Goal: Information Seeking & Learning: Find specific fact

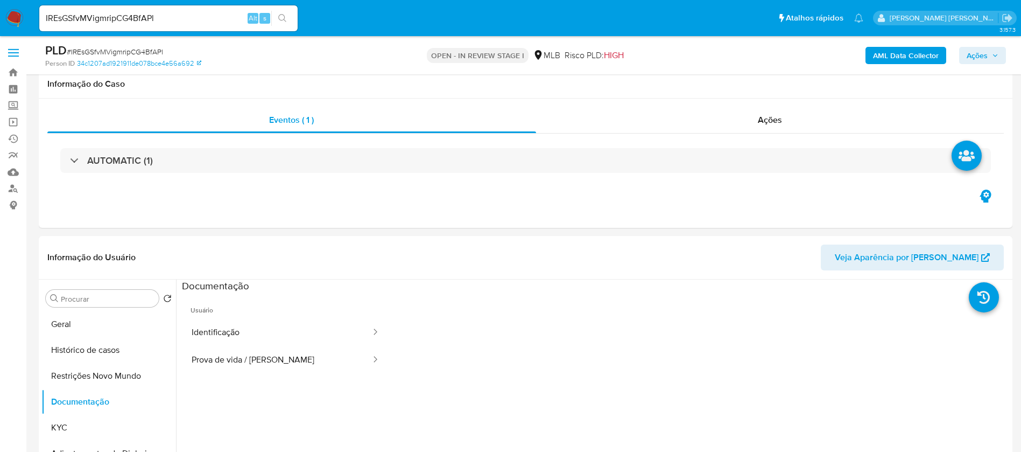
select select "10"
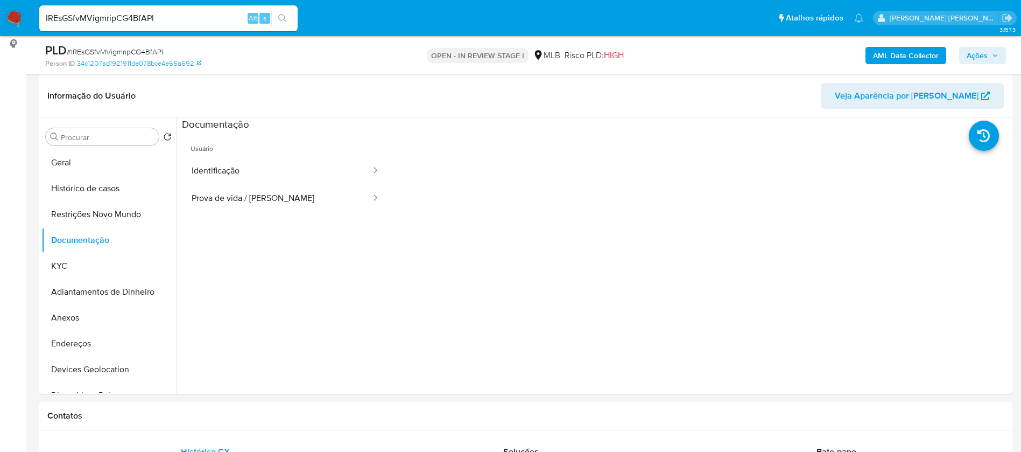
click at [219, 17] on input "IREsGSfvMVigmripCG4BfAPl" at bounding box center [168, 18] width 258 height 14
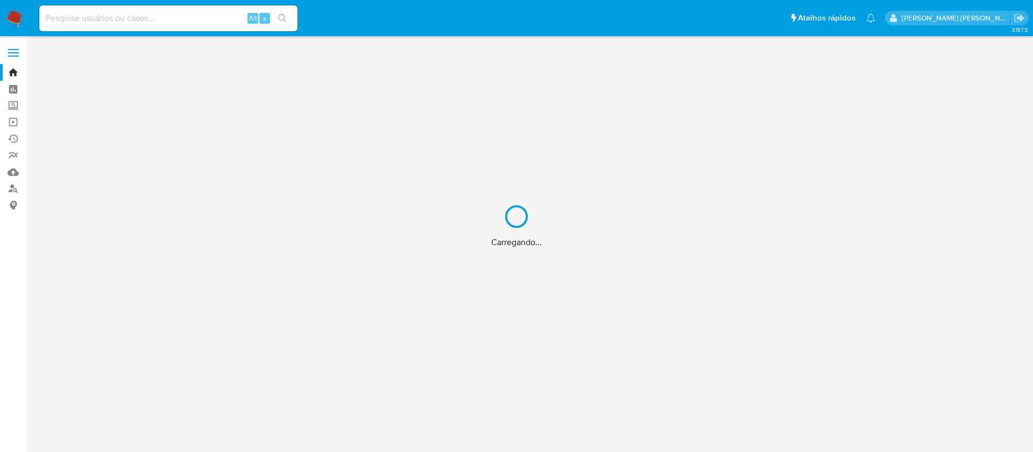
click at [184, 20] on div "Carregando..." at bounding box center [516, 226] width 1033 height 452
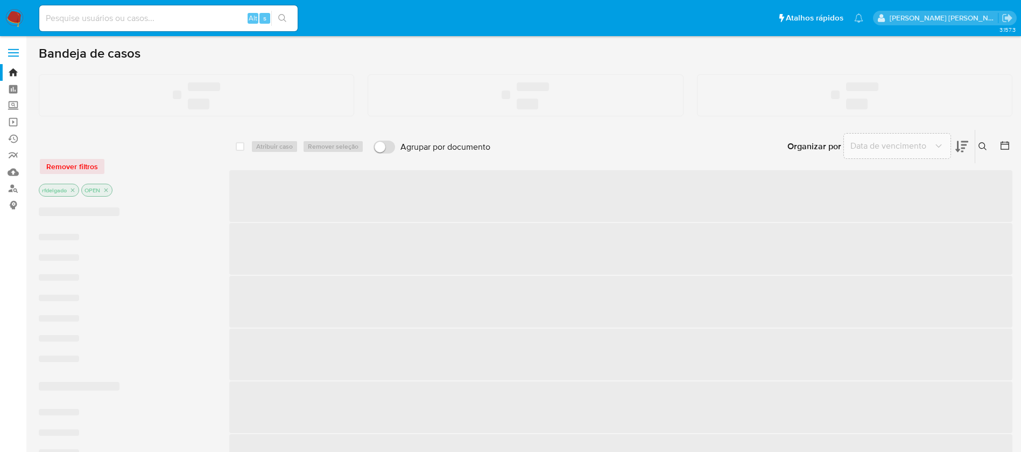
click at [197, 15] on input at bounding box center [168, 18] width 258 height 14
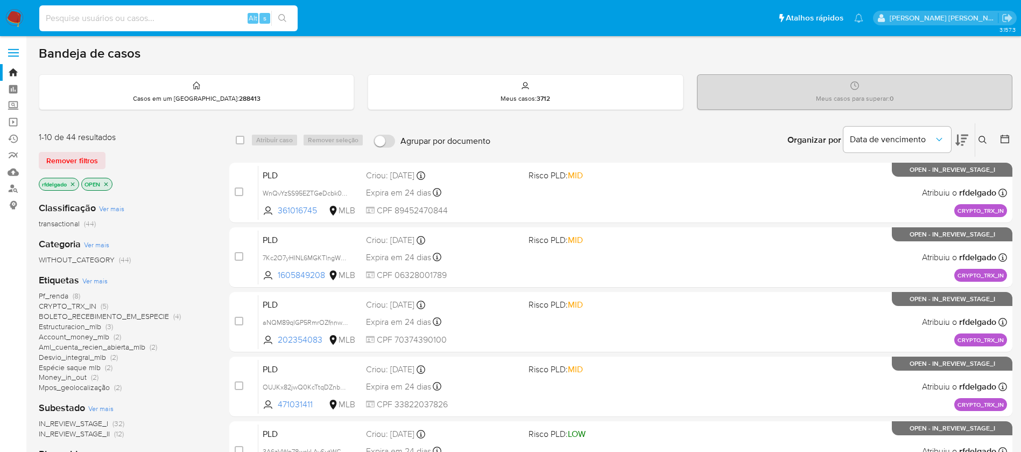
paste input "mJgi8qBUHRx0urvNwWzB5IMJ"
type input "mJgi8qBUHRx0urvNwWzB5IMJ"
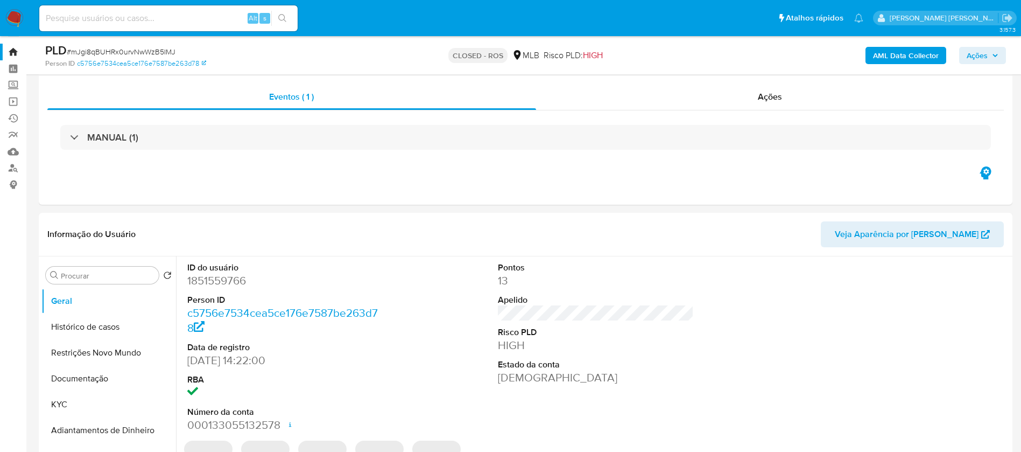
scroll to position [81, 0]
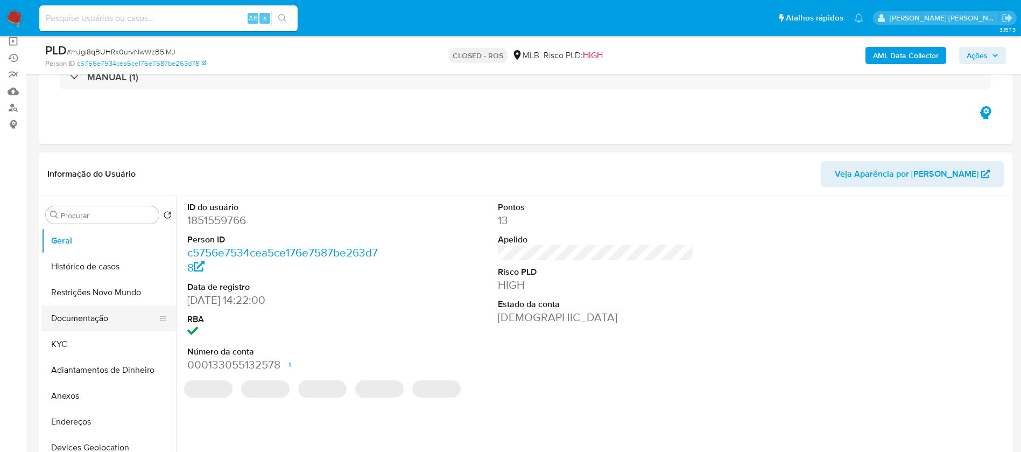
select select "10"
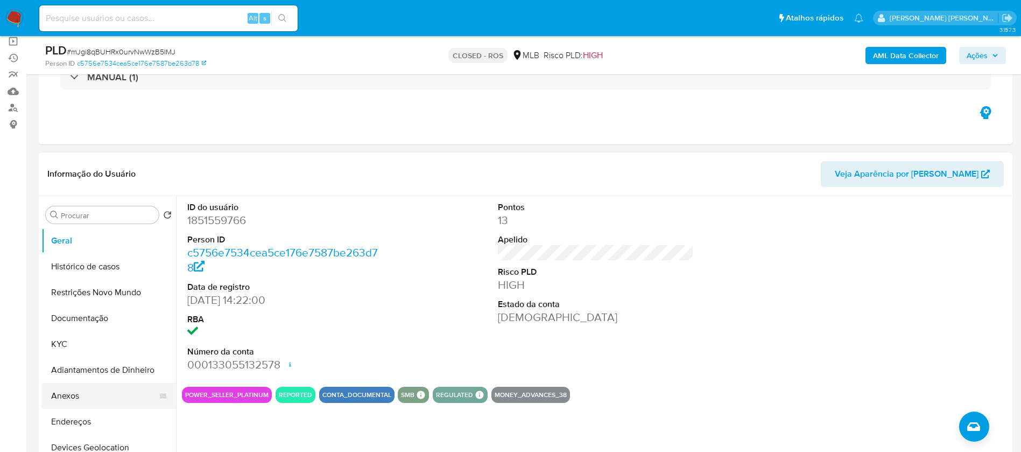
click at [81, 393] on button "Anexos" at bounding box center [104, 396] width 126 height 26
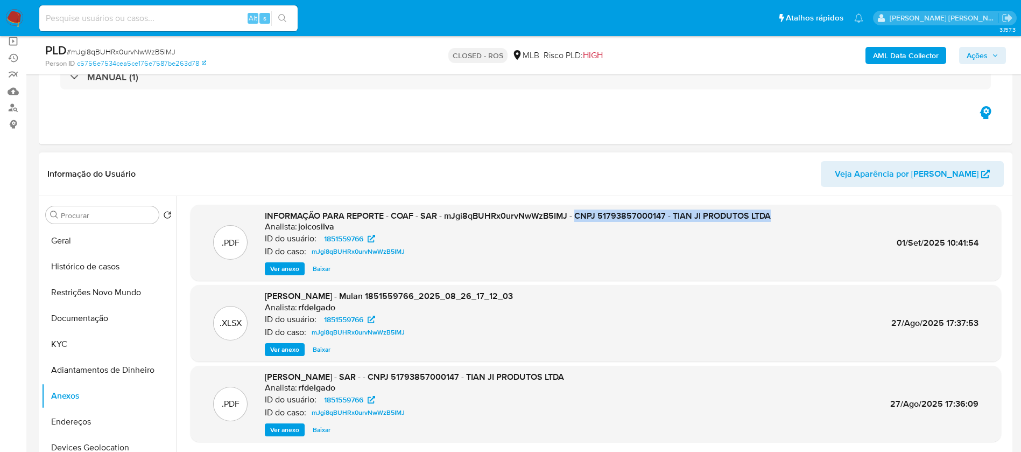
drag, startPoint x: 574, startPoint y: 216, endPoint x: 767, endPoint y: 214, distance: 193.2
click at [767, 214] on span "INFORMAÇÃO PARA REPORTE - COAF - SAR - mJgi8qBUHRx0urvNwWzB5IMJ - CNPJ 51793857…" at bounding box center [518, 215] width 506 height 12
copy span "CNPJ 51793857000147 - TIAN JI PRODUTOS LTDA"
click at [172, 18] on input at bounding box center [168, 18] width 258 height 14
paste input "qbpfq89XKQ8hi5PTo4TyaWYK"
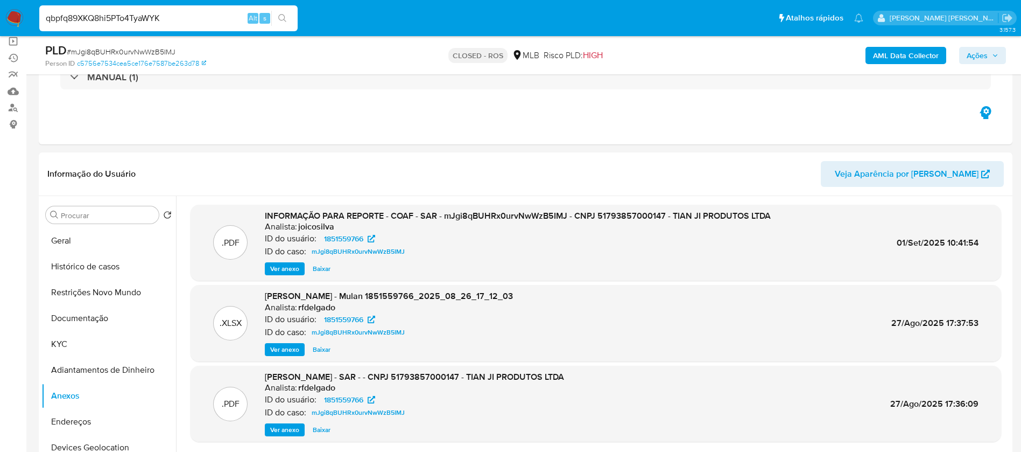
type input "qbpfq89XKQ8hi5PTo4TyaWYK"
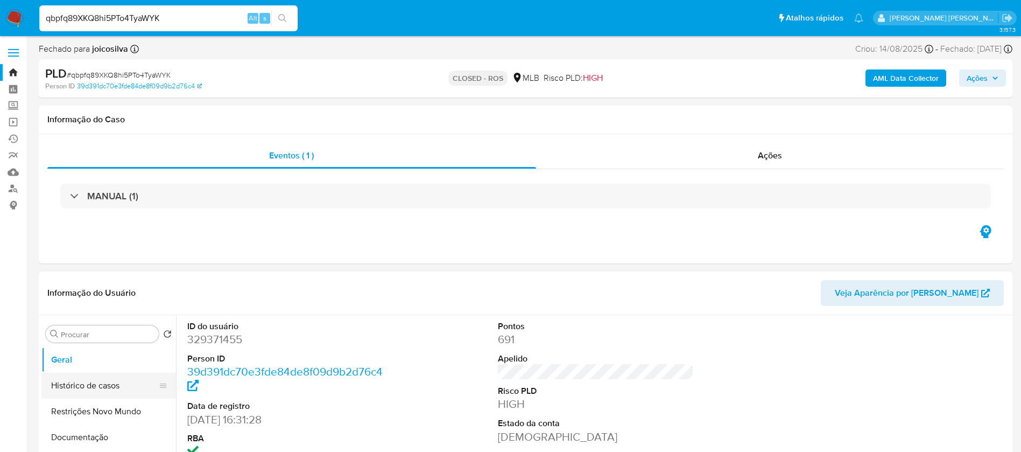
select select "10"
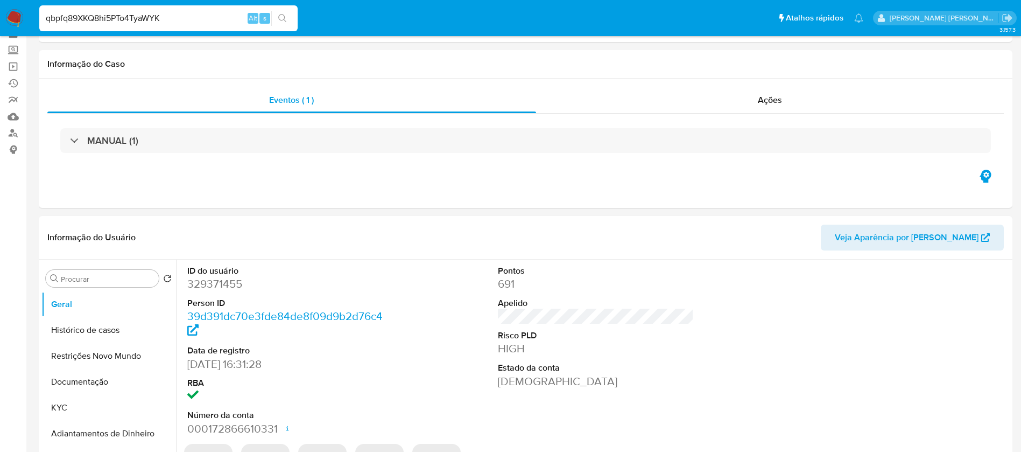
scroll to position [81, 0]
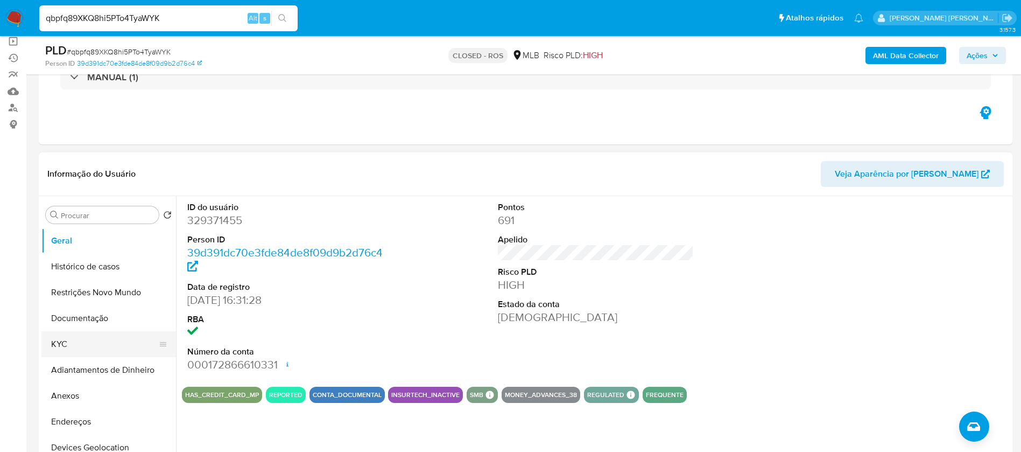
click at [81, 343] on button "KYC" at bounding box center [104, 344] width 126 height 26
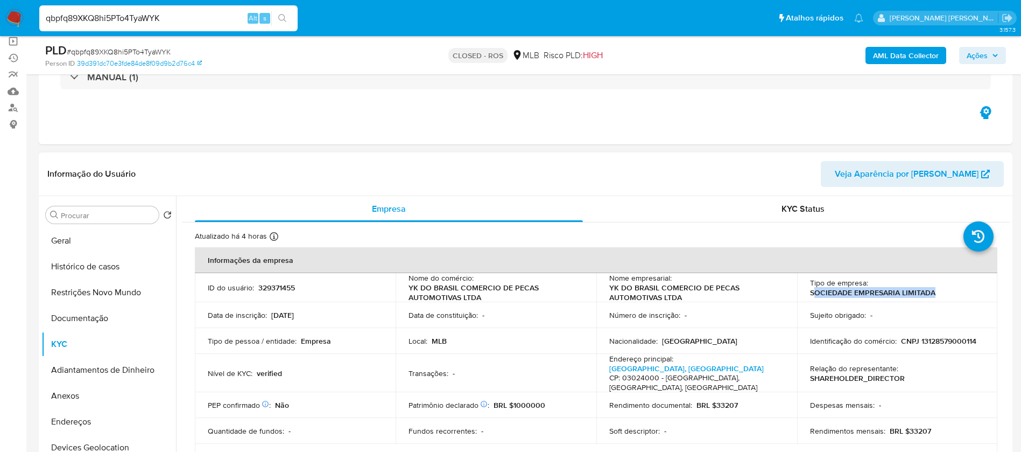
drag, startPoint x: 936, startPoint y: 290, endPoint x: 809, endPoint y: 292, distance: 126.5
click at [810, 292] on div "Tipo de empresa : SOCIEDADE EMPRESARIA LIMITADA" at bounding box center [897, 287] width 175 height 19
drag, startPoint x: 404, startPoint y: 290, endPoint x: 488, endPoint y: 296, distance: 84.7
click at [488, 296] on td "Nome do comércio : YK DO BRASIL COMERCIO DE PECAS AUTOMOTIVAS LTDA" at bounding box center [496, 287] width 201 height 29
copy p "YK DO BRASIL COMERCIO DE PECAS AUTOMOTIVAS LTDA"
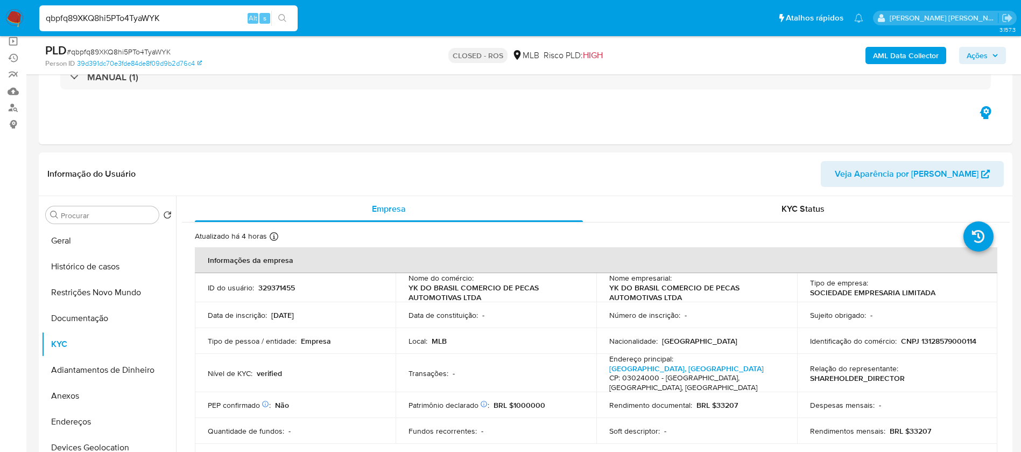
click at [170, 15] on input "qbpfq89XKQ8hi5PTo4TyaWYK" at bounding box center [168, 18] width 258 height 14
paste input "QUFNr0d7GiHqxPBneLuR8rMt"
type input "QUFNr0d7GiHqxPBneLuR8rMt"
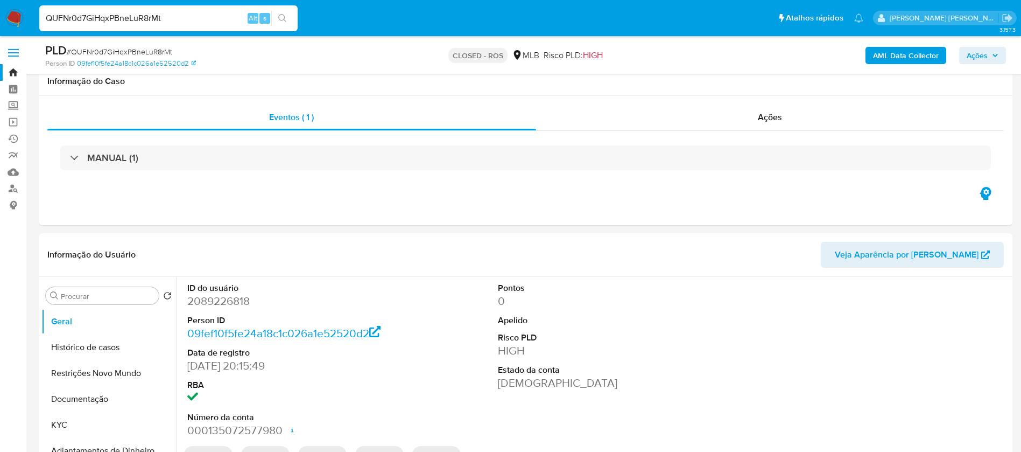
scroll to position [161, 0]
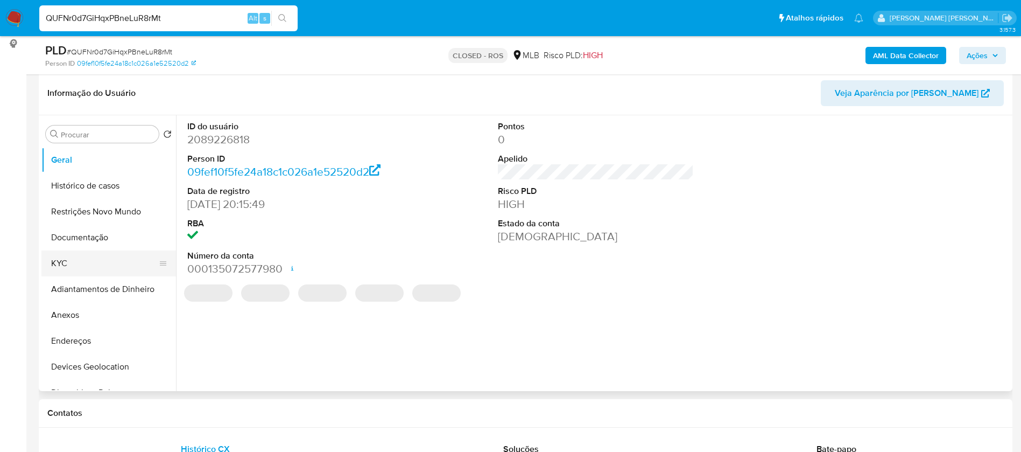
select select "10"
click at [78, 270] on button "KYC" at bounding box center [104, 263] width 126 height 26
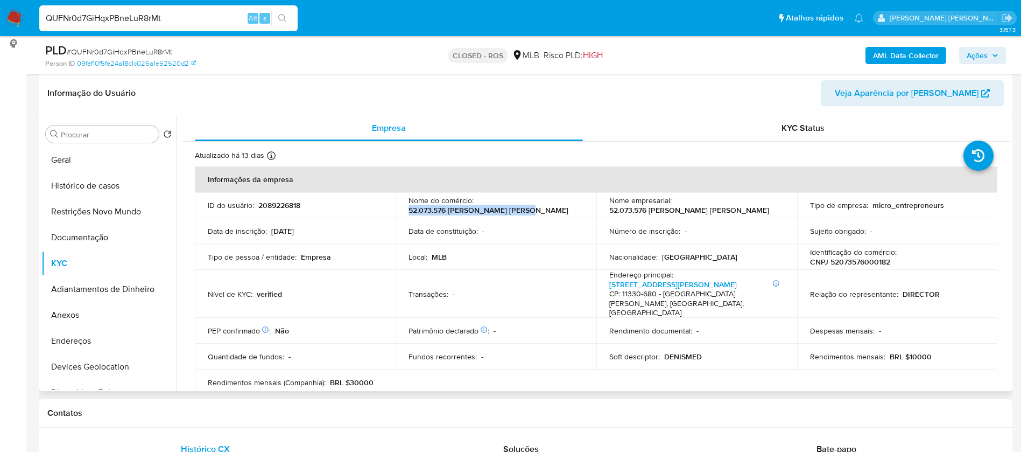
drag, startPoint x: 527, startPoint y: 210, endPoint x: 408, endPoint y: 209, distance: 118.9
click at [408, 209] on div "Nome do comércio : 52.073.576 DENIS DA SILVA BISPO" at bounding box center [495, 204] width 175 height 19
copy p "52.073.576 DENIS DA SILVA BISPO"
drag, startPoint x: 215, startPoint y: 15, endPoint x: 0, endPoint y: 6, distance: 215.4
click at [0, 6] on nav "Pausado Ver notificaciones QUFNr0d7GiHqxPBneLuR8rMt Alt s Atalhos rápidos Presi…" at bounding box center [510, 18] width 1021 height 36
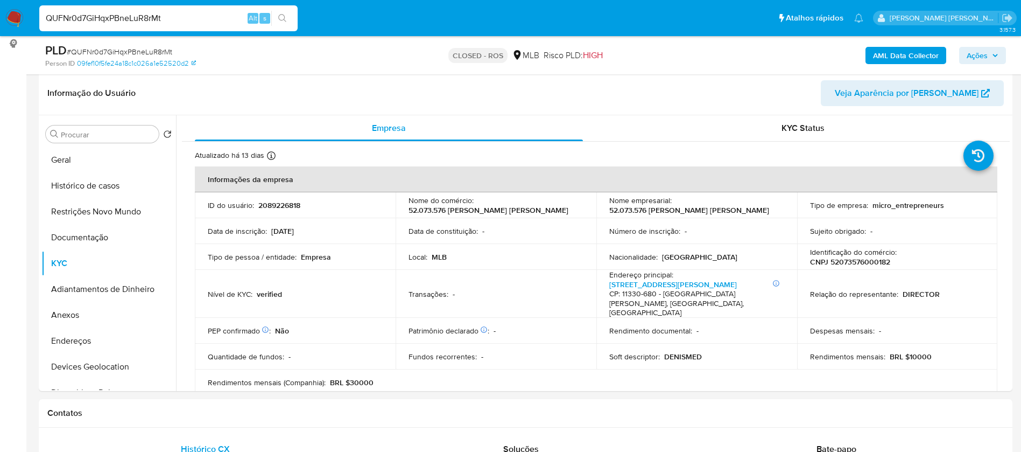
paste input "slT71avByFMzcWeKQQmMnMMc"
type input "slT71avByFMzcWeKQQmMnMMc"
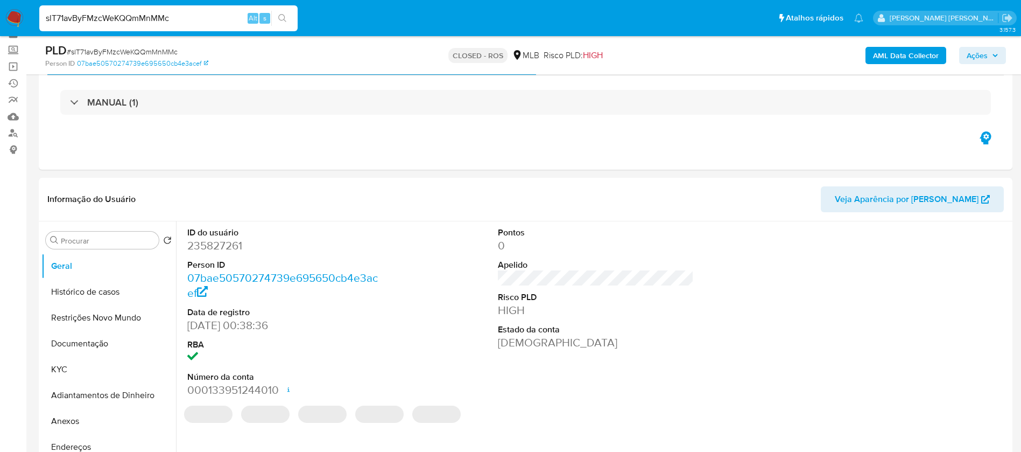
scroll to position [81, 0]
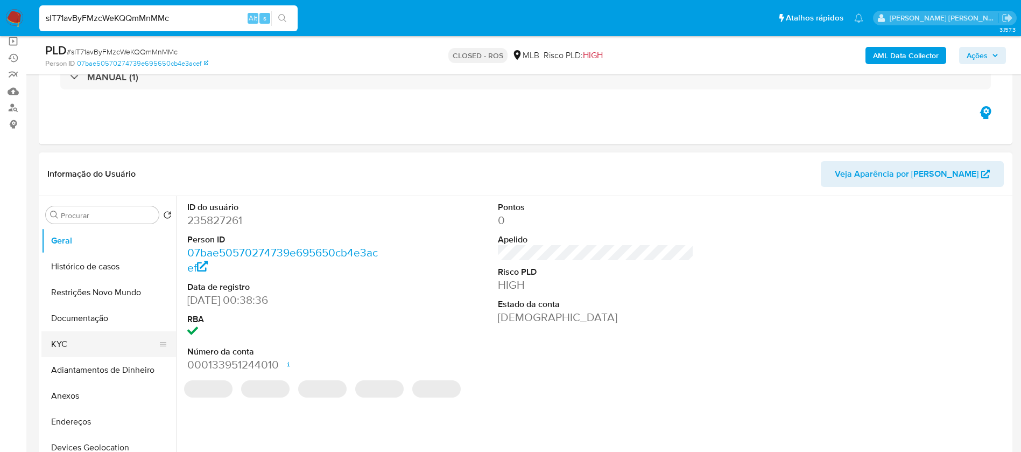
select select "10"
click at [76, 332] on button "KYC" at bounding box center [104, 344] width 126 height 26
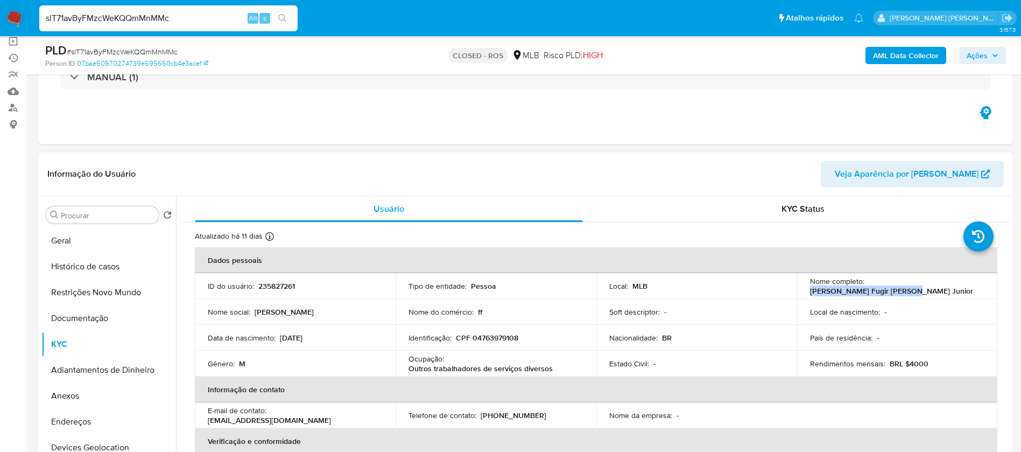
drag, startPoint x: 962, startPoint y: 289, endPoint x: 865, endPoint y: 287, distance: 96.9
click at [865, 287] on div "Nome completo : Alecio Fugir de Lima Junior" at bounding box center [897, 285] width 175 height 19
copy p "Alecio Fugir de Lima Junior"
drag, startPoint x: 34, startPoint y: 11, endPoint x: 10, endPoint y: 10, distance: 24.8
click at [10, 10] on nav "Pausado Ver notificaciones slT71avByFMzcWeKQQmMnMMc Alt s Atalhos rápidos Presi…" at bounding box center [510, 18] width 1021 height 36
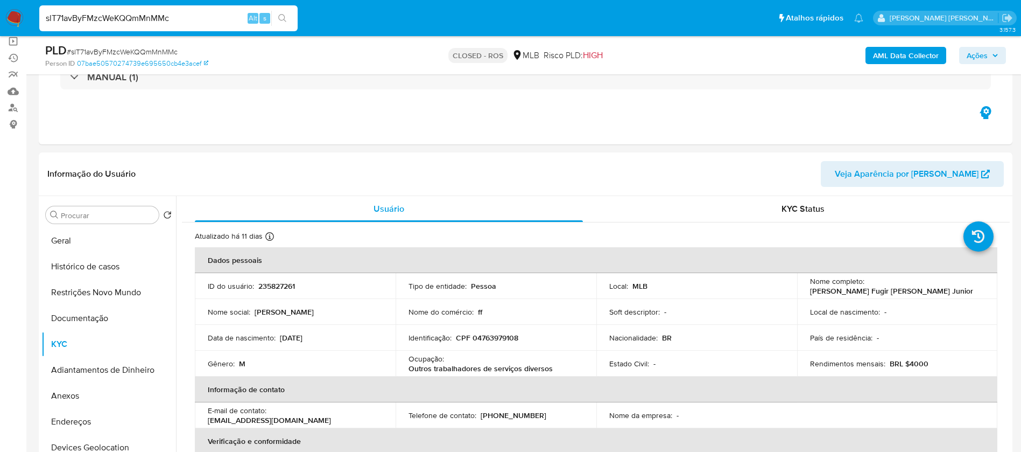
paste input "VOysyFd92oqFtMl2nhlkkRe7"
type input "VOysyFd92oqFtMl2nhlkkRe7"
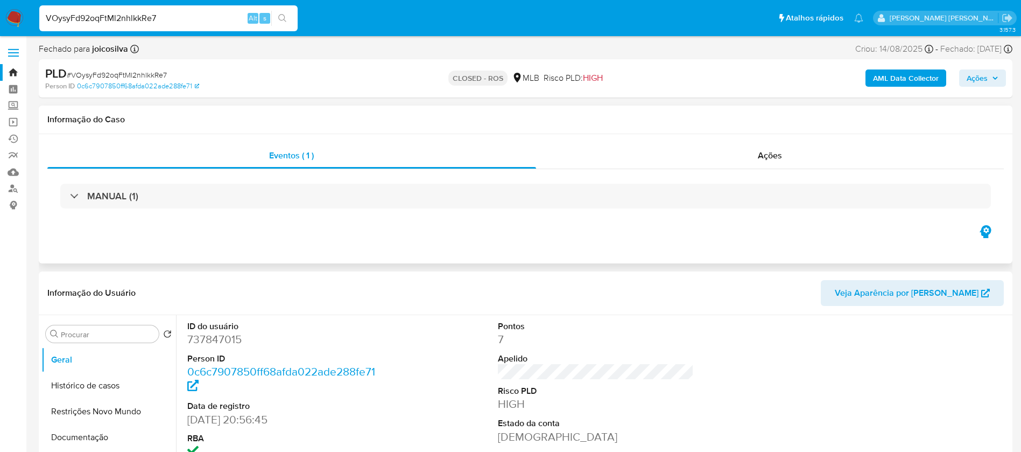
select select "10"
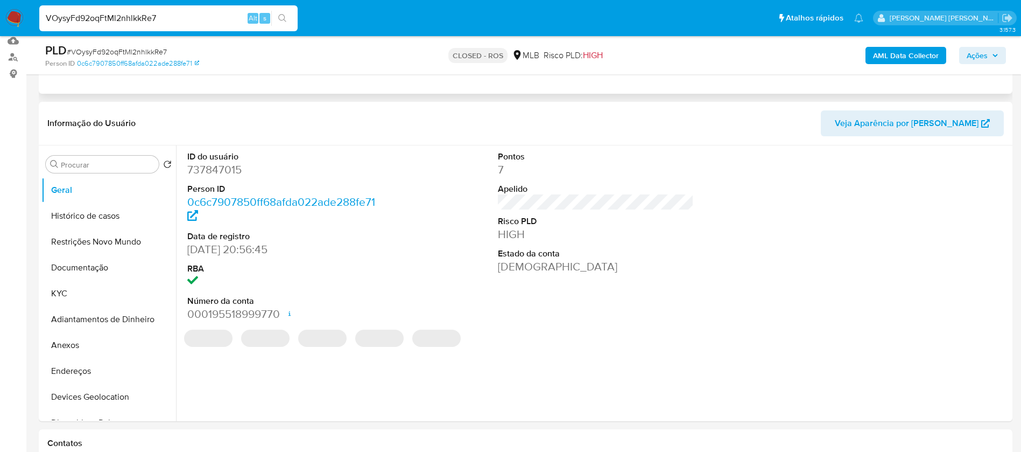
scroll to position [161, 0]
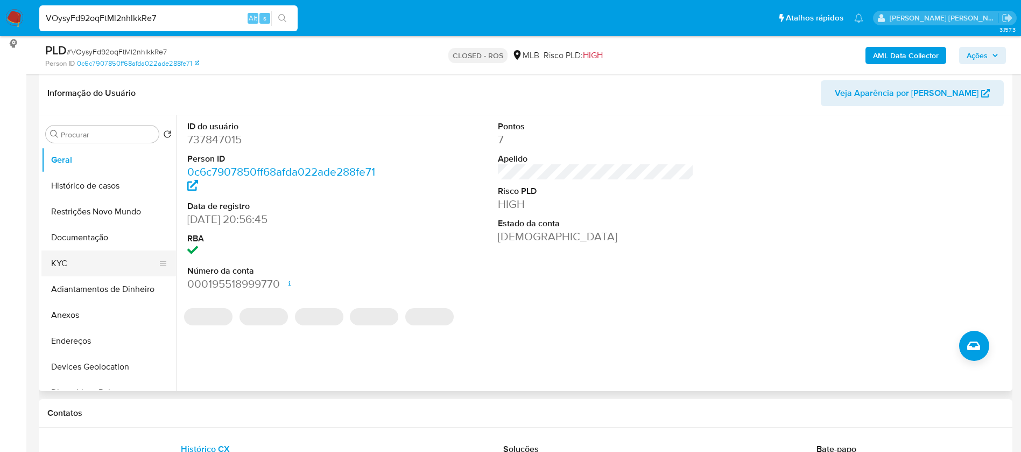
click at [107, 264] on button "KYC" at bounding box center [104, 263] width 126 height 26
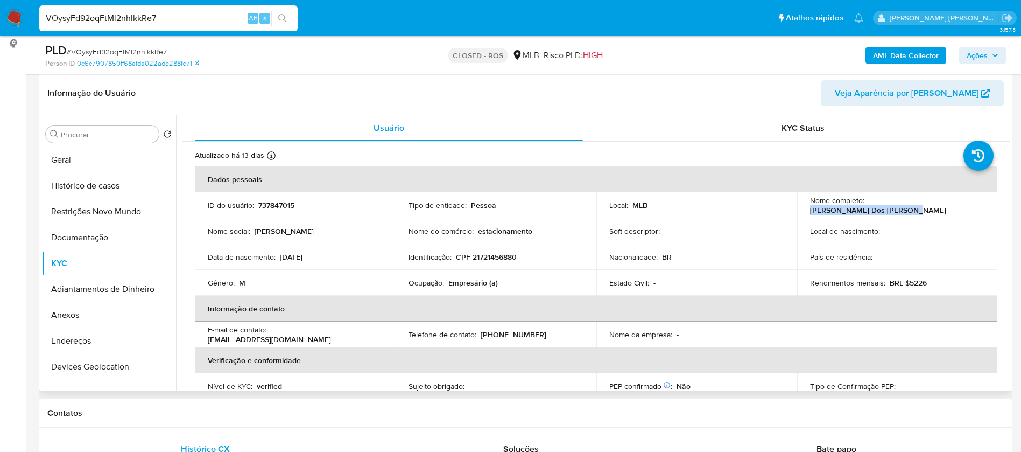
drag, startPoint x: 962, startPoint y: 206, endPoint x: 865, endPoint y: 205, distance: 97.4
click at [865, 205] on div "Nome completo : Anderson Franca Dos Santos" at bounding box center [897, 204] width 175 height 19
copy p "Anderson Franca Dos Santos"
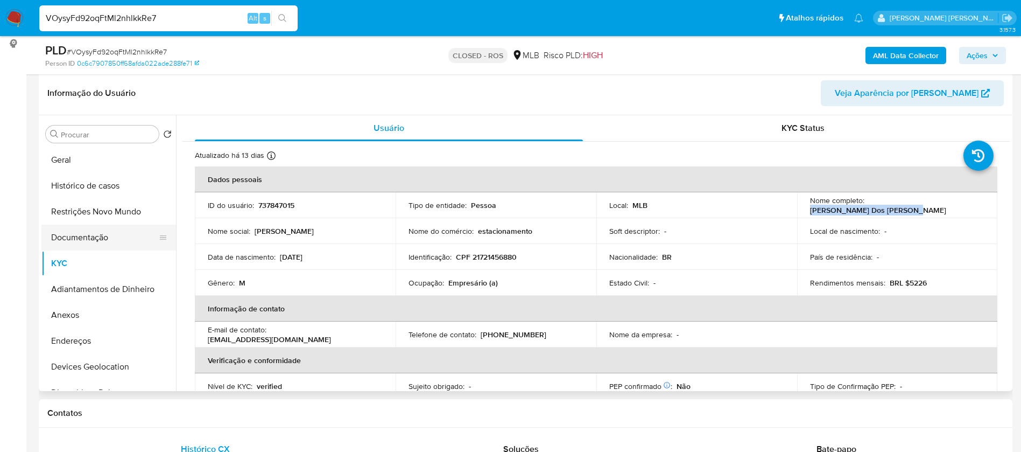
click at [111, 238] on button "Documentação" at bounding box center [104, 237] width 126 height 26
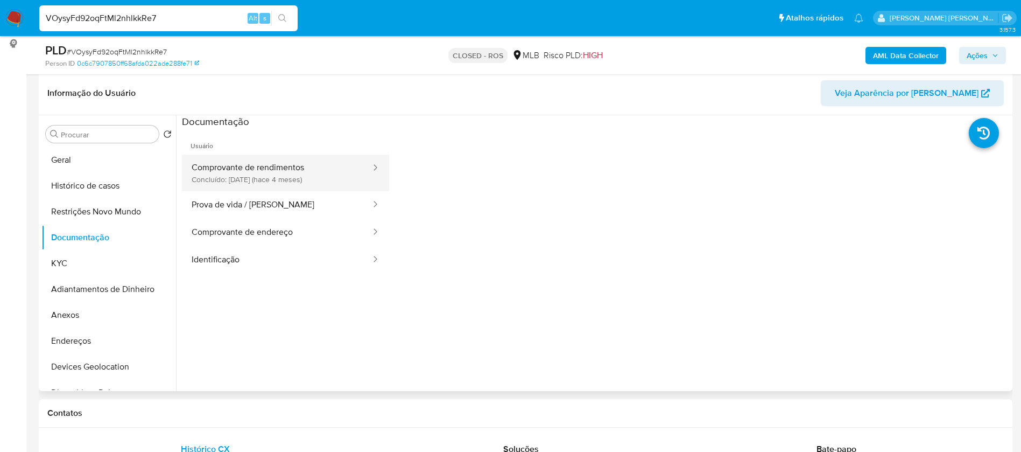
click at [322, 182] on button "Comprovante de rendimentos Concluído: 25/04/2025 (hace 4 meses)" at bounding box center [277, 172] width 190 height 37
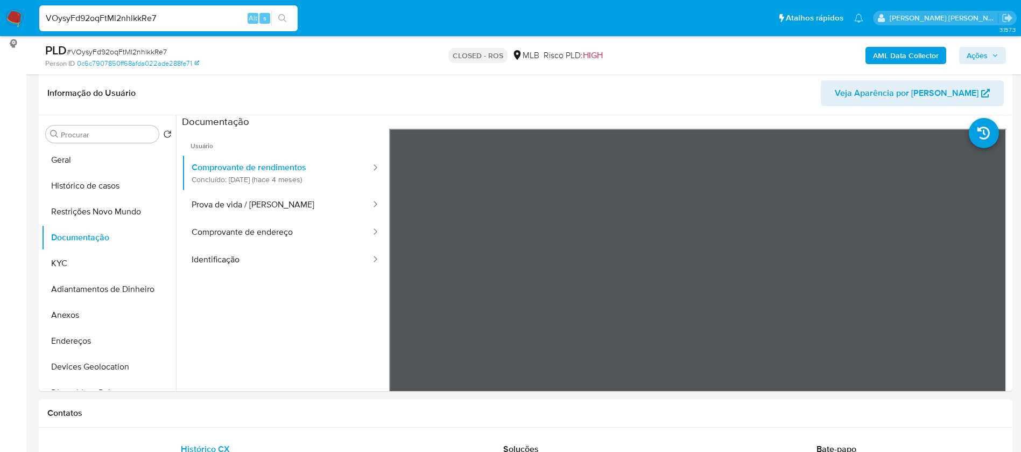
click at [15, 19] on img at bounding box center [14, 18] width 18 height 18
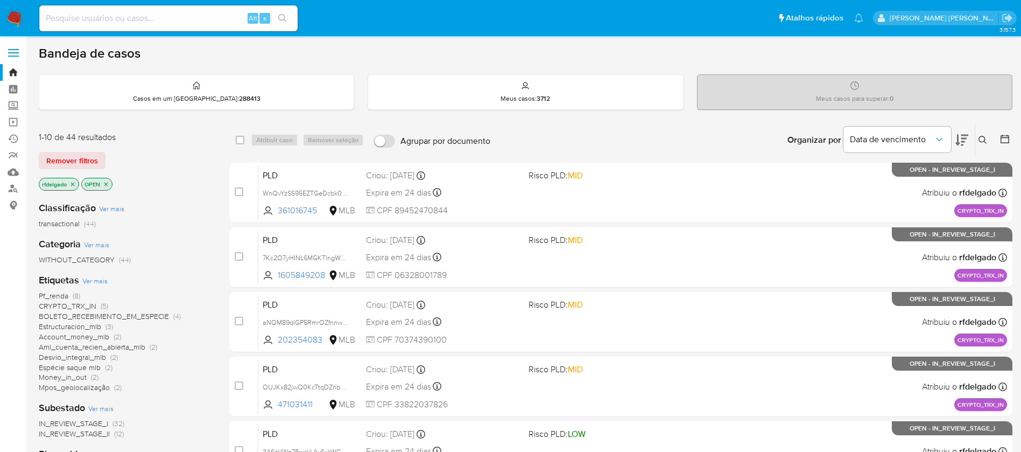
click at [130, 22] on input at bounding box center [168, 18] width 258 height 14
paste input "RZqqT8Y8kcj3xpwgUni9DER0"
type input "RZqqT8Y8kcj3xpwgUni9DER0"
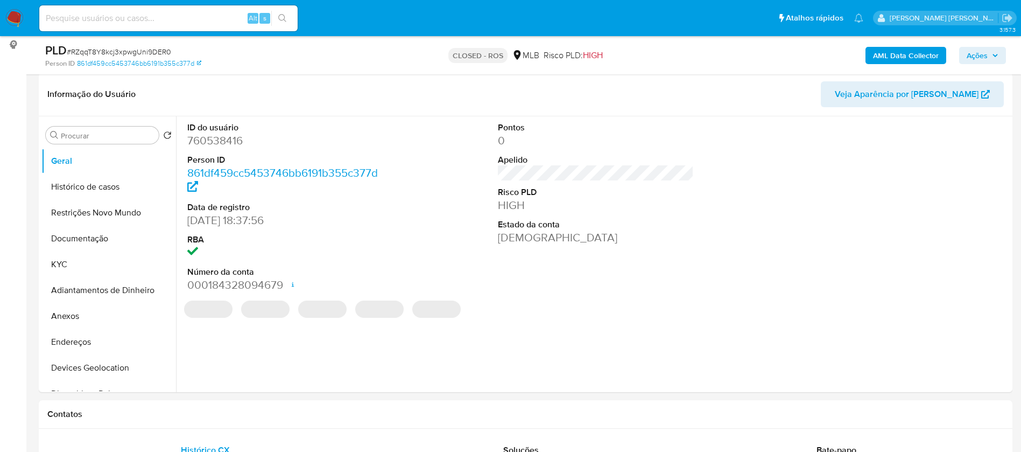
scroll to position [161, 0]
select select "10"
click at [54, 258] on button "KYC" at bounding box center [104, 263] width 126 height 26
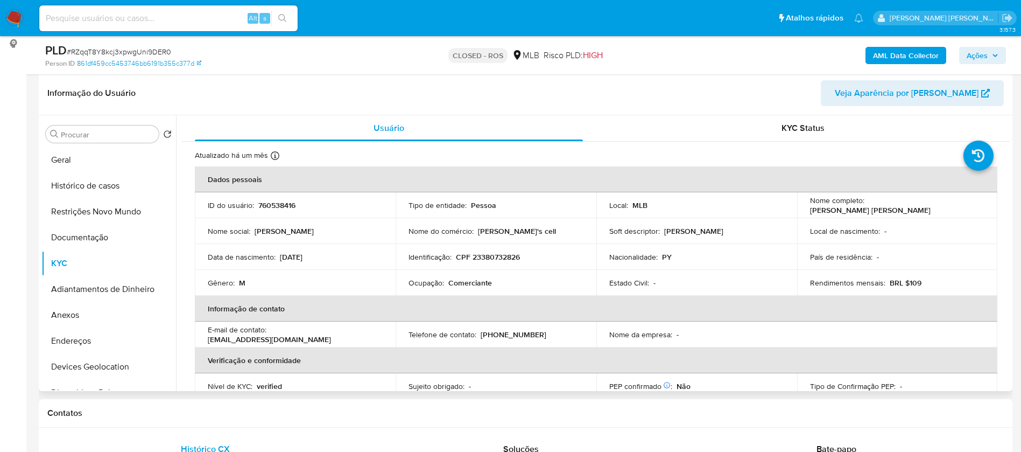
drag, startPoint x: 968, startPoint y: 206, endPoint x: 867, endPoint y: 201, distance: 101.3
click at [867, 201] on div "Nome completo : Bruno Manuel Sotelo Florentin" at bounding box center [897, 204] width 175 height 19
copy p "Bruno Manuel Sotelo Florentin"
click at [208, 19] on input at bounding box center [168, 18] width 258 height 14
paste input "6bdgC7aGGo70vhjknpzpG6YR"
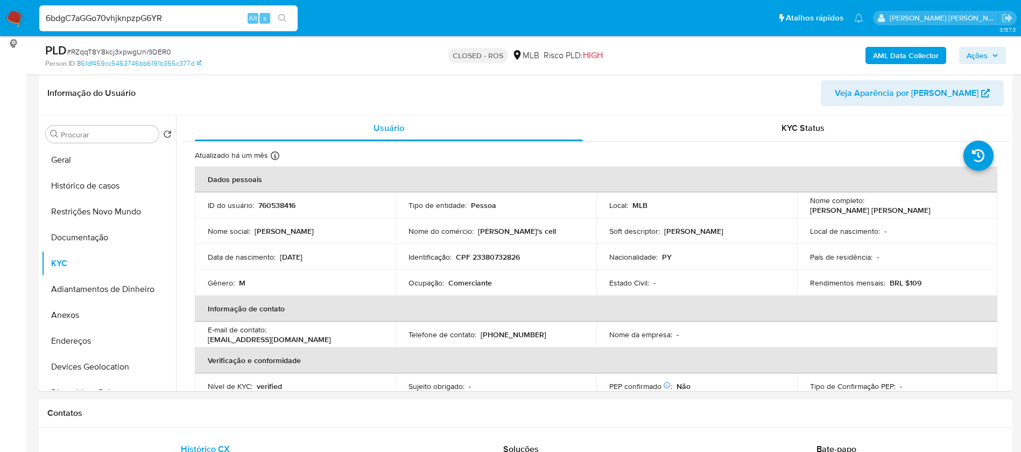
type input "6bdgC7aGGo70vhjknpzpG6YR"
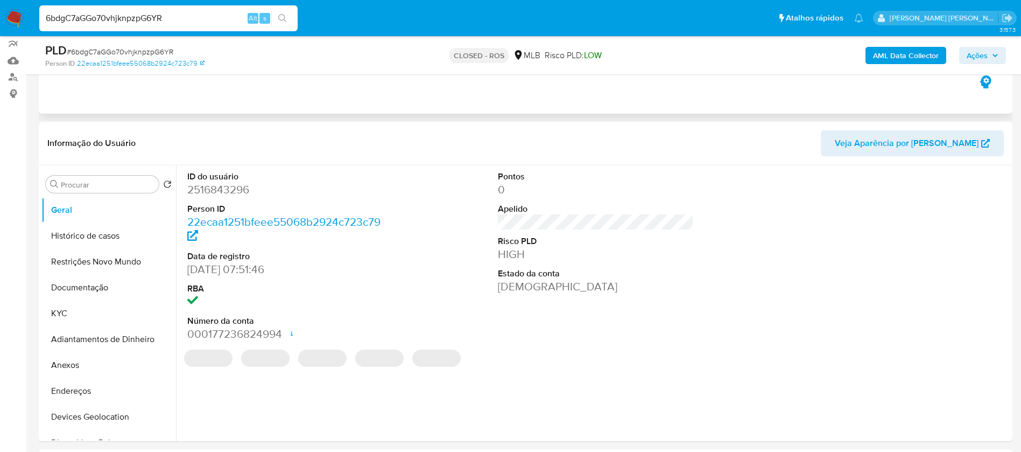
scroll to position [161, 0]
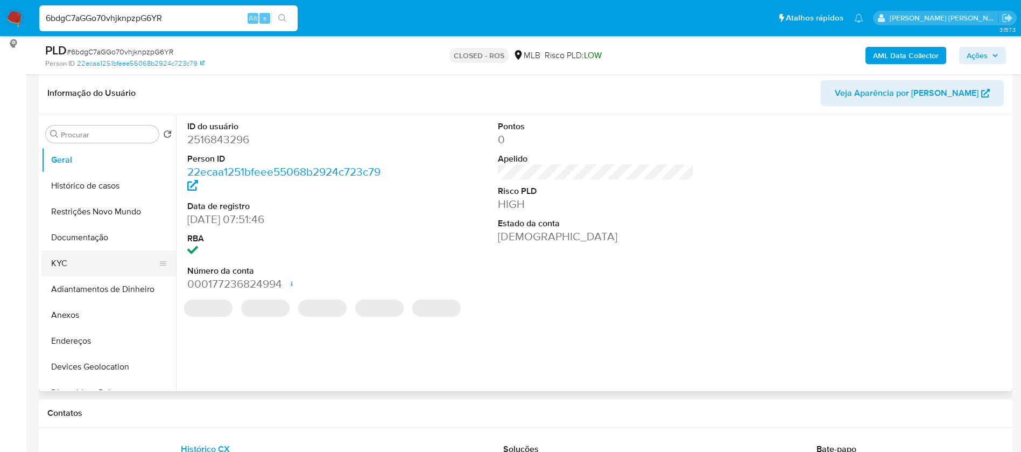
select select "10"
click at [89, 272] on button "KYC" at bounding box center [104, 263] width 126 height 26
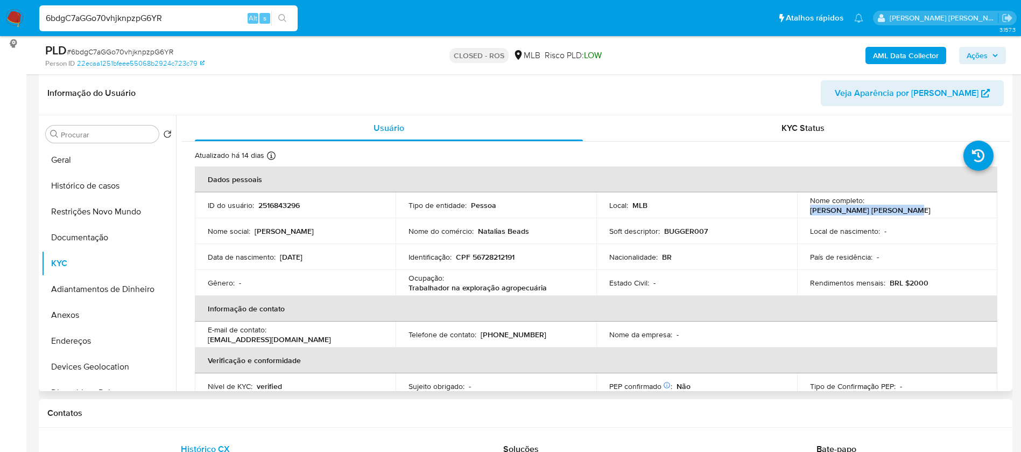
drag, startPoint x: 953, startPoint y: 206, endPoint x: 865, endPoint y: 206, distance: 87.2
click at [865, 206] on div "Nome completo : Natalia Kuznetsov Kalugin" at bounding box center [897, 204] width 175 height 19
copy p "Natalia Kuznetsov Kalugin"
drag, startPoint x: 179, startPoint y: 17, endPoint x: 0, endPoint y: 9, distance: 179.4
click at [0, 9] on nav "Pausado Ver notificaciones 6bdgC7aGGo70vhjknpzpG6YR Alt s Atalhos rápidos Presi…" at bounding box center [510, 18] width 1021 height 36
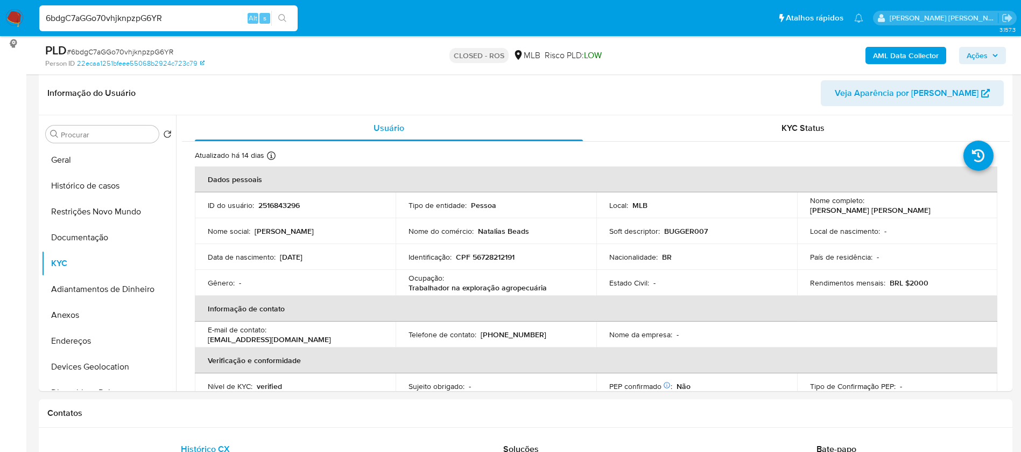
paste input "2IScbZNFWsdCJS5OjQskmBrg"
type input "2IScbZNFWsdCJS5OjQskmBrg"
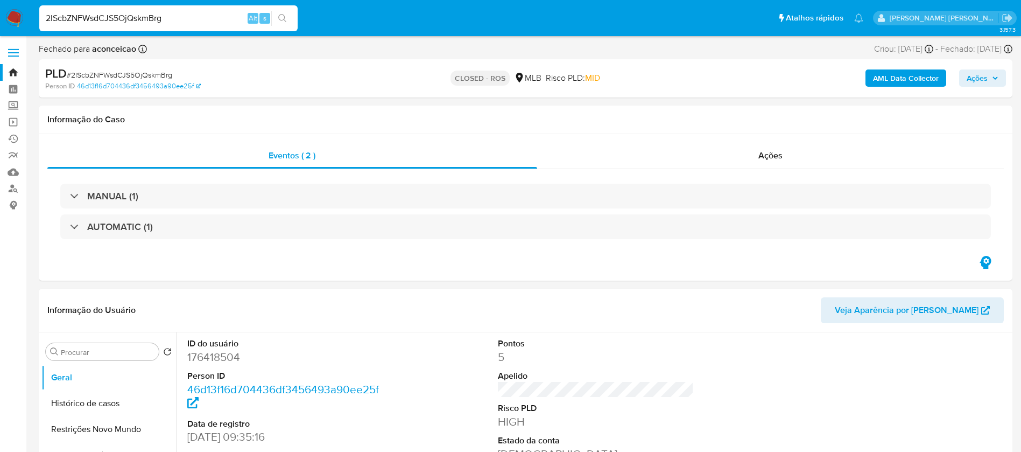
select select "10"
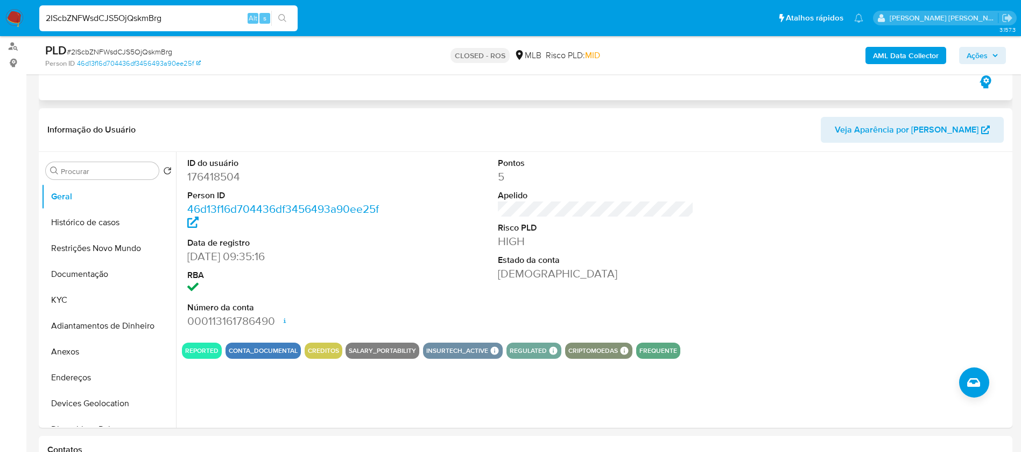
scroll to position [161, 0]
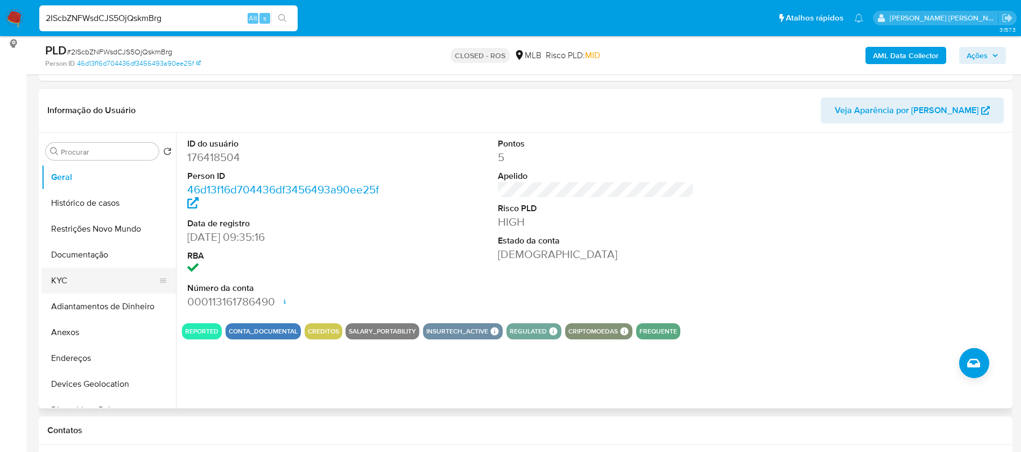
click at [91, 275] on button "KYC" at bounding box center [104, 280] width 126 height 26
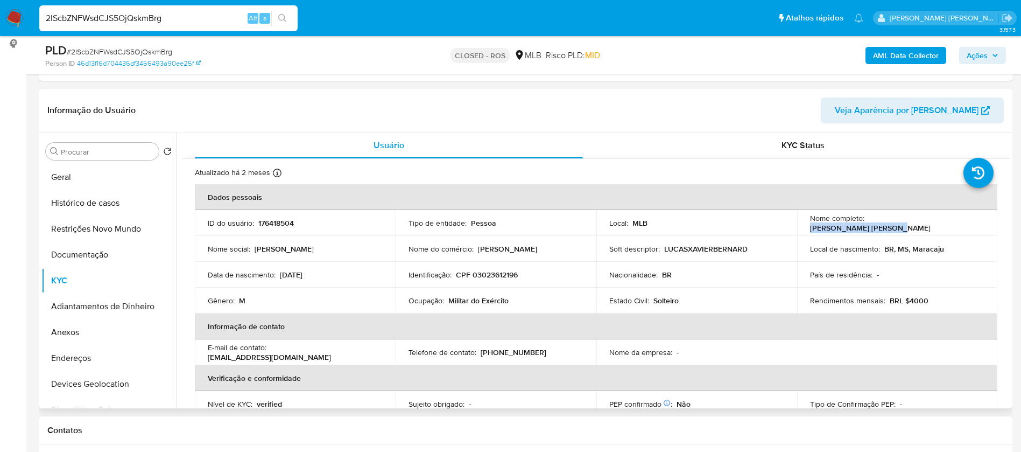
drag, startPoint x: 945, startPoint y: 223, endPoint x: 864, endPoint y: 226, distance: 80.2
click at [864, 226] on div "Nome completo : Lucas Xavier Bernardes" at bounding box center [897, 222] width 175 height 19
copy p "Lucas Xavier Bernardes"
drag, startPoint x: 206, startPoint y: 20, endPoint x: 0, endPoint y: 9, distance: 206.5
click at [0, 9] on nav "Pausado Ver notificaciones 2IScbZNFWsdCJS5OjQskmBrg Alt s Atalhos rápidos Presi…" at bounding box center [510, 18] width 1021 height 36
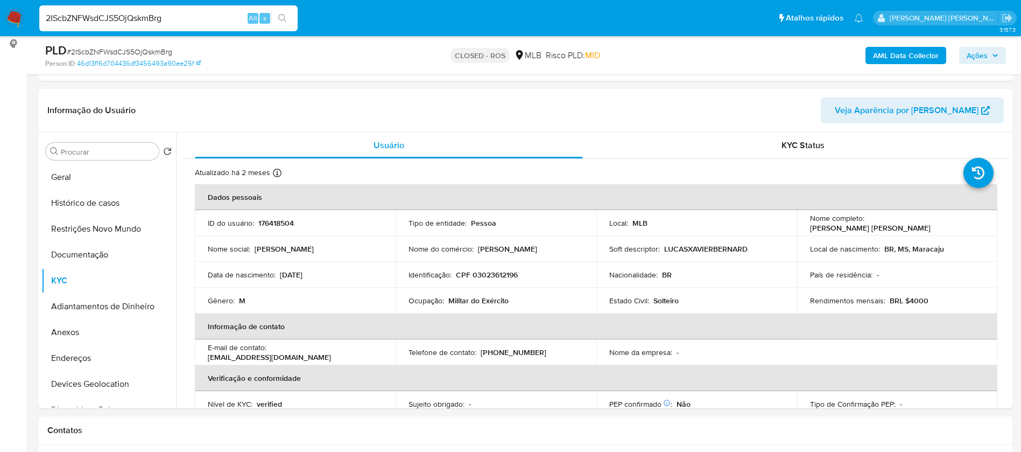
paste input "t3Z9PRMwdPWH7kLEznlAlZXP"
type input "t3Z9PRMwdPWH7kLEznlAlZXP"
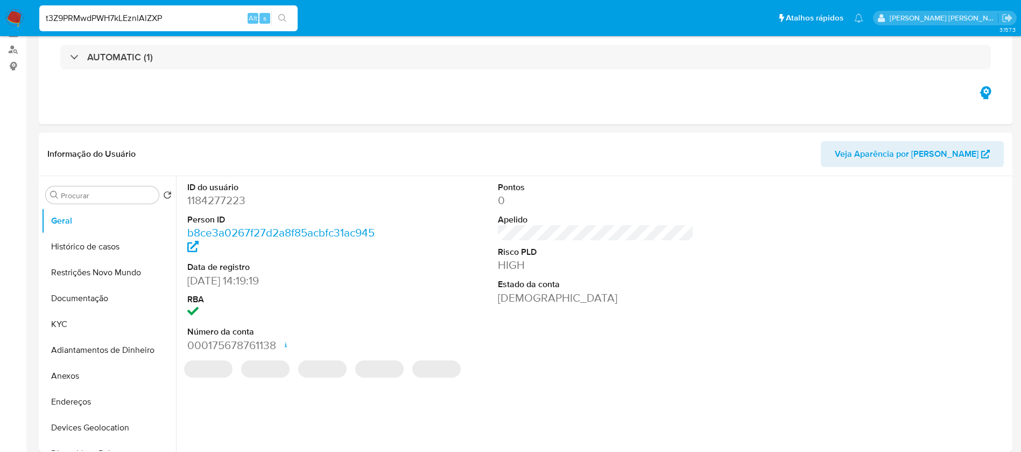
scroll to position [242, 0]
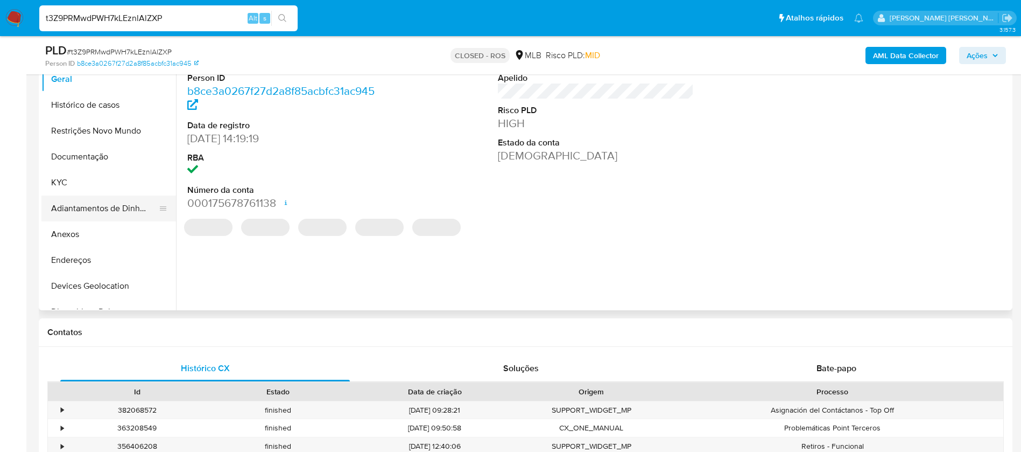
select select "10"
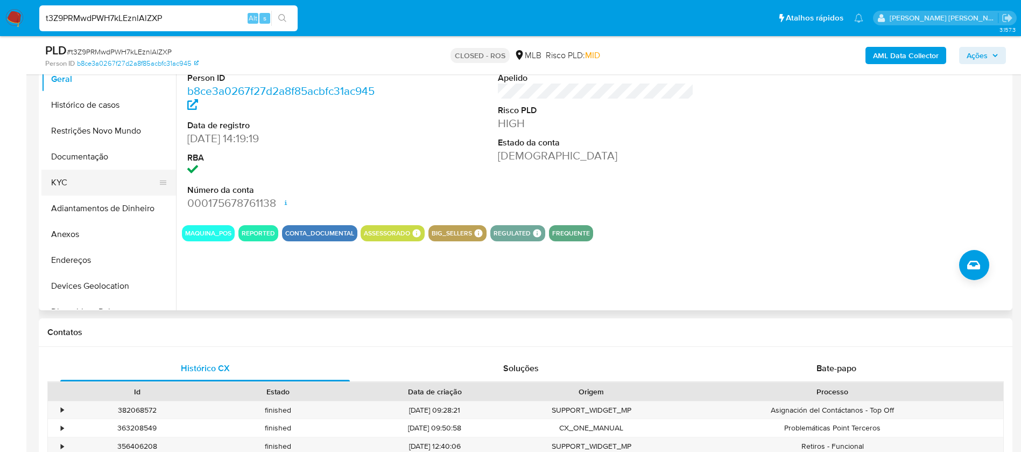
click at [69, 187] on button "KYC" at bounding box center [104, 183] width 126 height 26
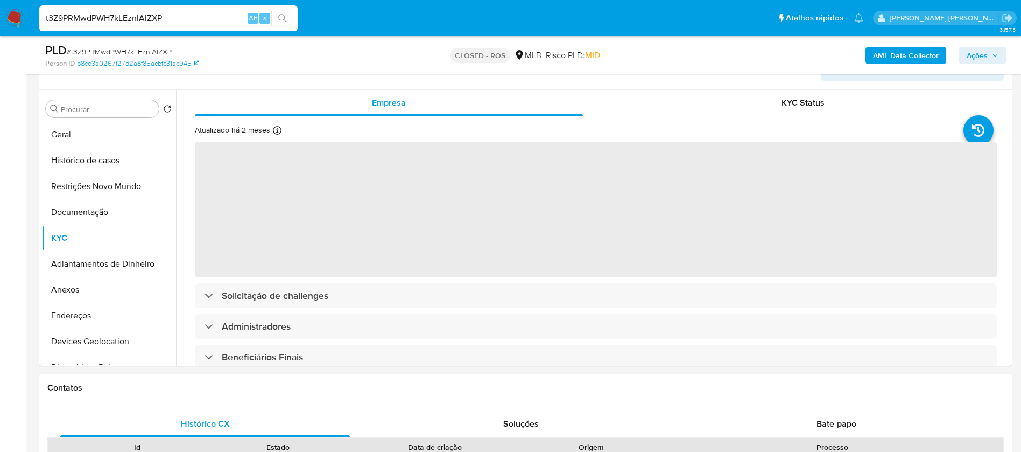
scroll to position [161, 0]
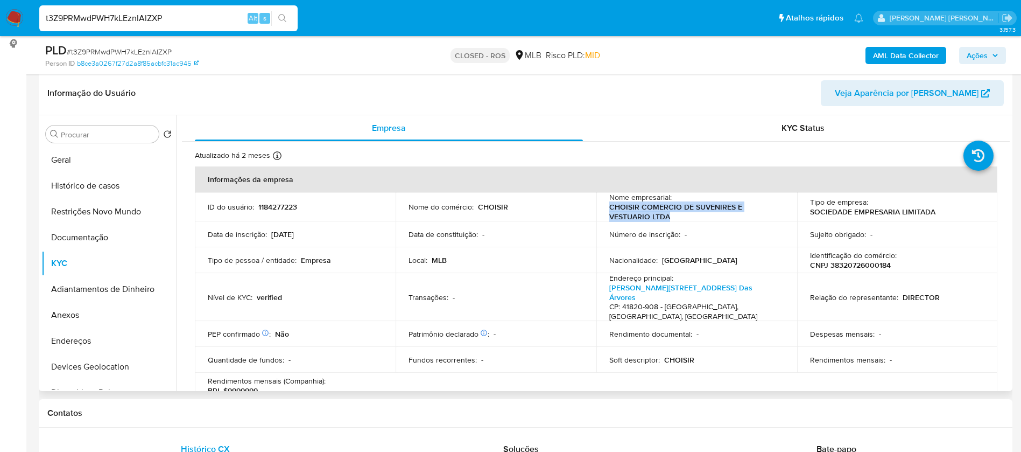
drag, startPoint x: 671, startPoint y: 214, endPoint x: 609, endPoint y: 208, distance: 62.2
click at [609, 208] on p "CHOISIR COMERCIO DE SUVENIRES E VESTUARIO LTDA" at bounding box center [694, 211] width 171 height 19
copy p "CHOISIR COMERCIO DE SUVENIRES E VESTUARIO LTDA"
click at [206, 16] on input "t3Z9PRMwdPWH7kLEznlAlZXP" at bounding box center [168, 18] width 258 height 14
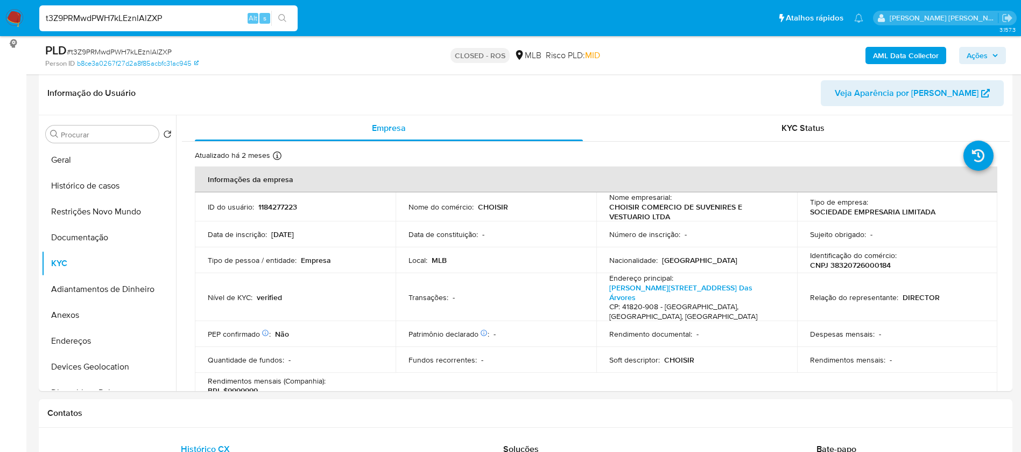
click at [206, 16] on input "t3Z9PRMwdPWH7kLEznlAlZXP" at bounding box center [168, 18] width 258 height 14
paste input "UMPERgNYYvCMt3bYqMZdHSNl"
type input "UMPERgNYYvCMt3bYqMZdHSNl"
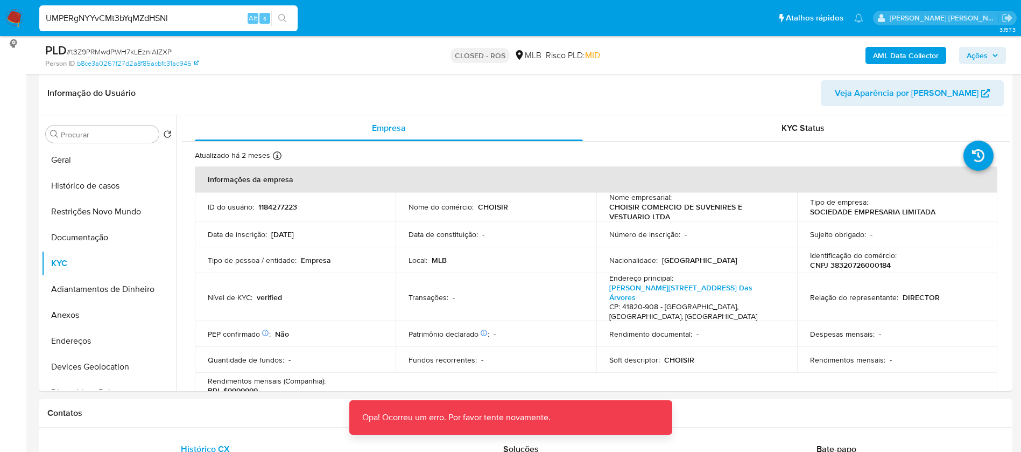
click at [283, 20] on icon "search-icon" at bounding box center [282, 18] width 8 height 8
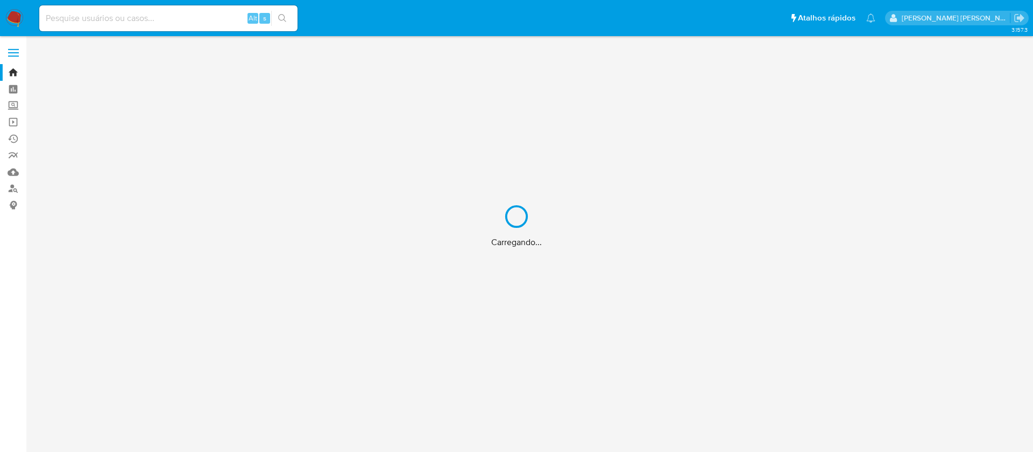
click at [216, 13] on div "Carregando..." at bounding box center [516, 226] width 1033 height 452
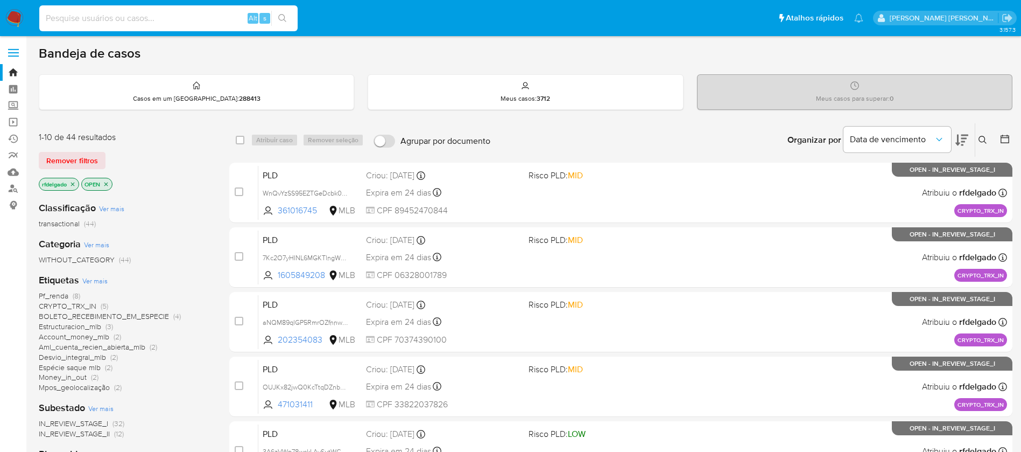
click at [209, 19] on input at bounding box center [168, 18] width 258 height 14
paste input "UMPERgNYYvCMt3bYqMZdHSNl"
type input "UMPERgNYYvCMt3bYqMZdHSNl"
click at [279, 18] on icon "search-icon" at bounding box center [282, 18] width 9 height 9
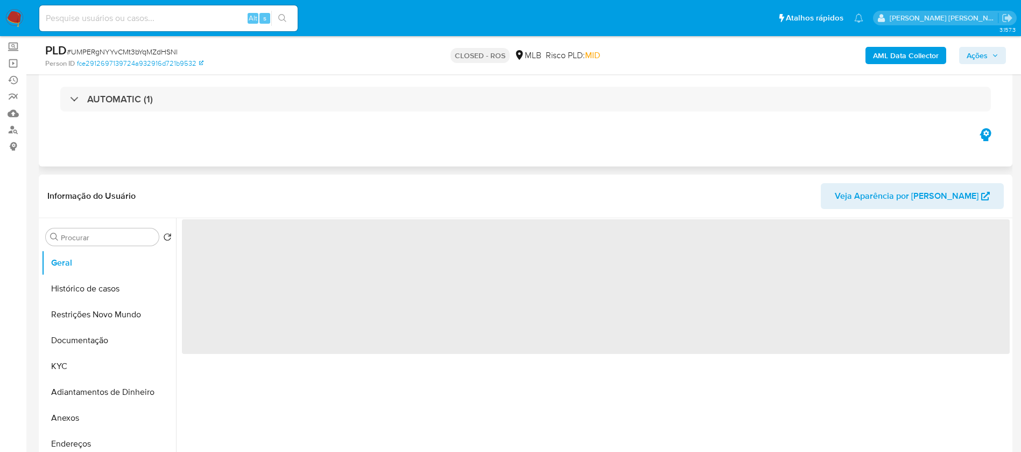
scroll to position [161, 0]
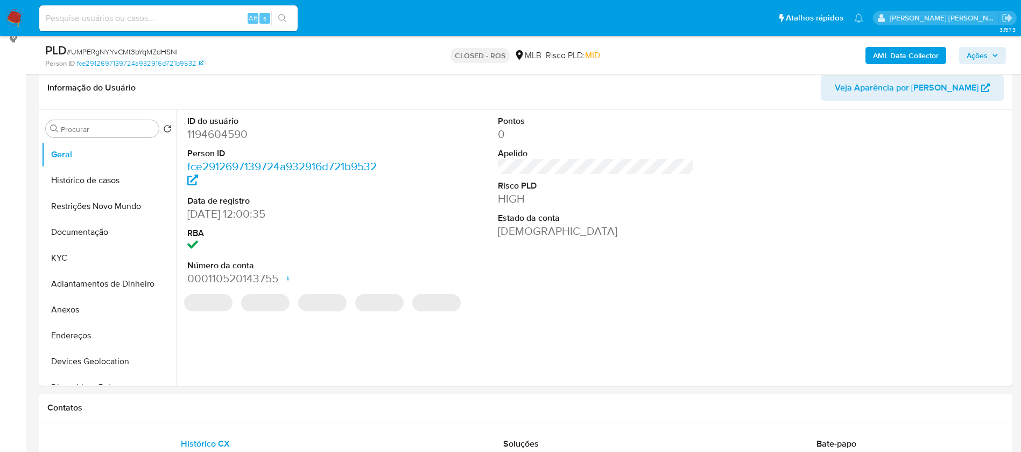
select select "10"
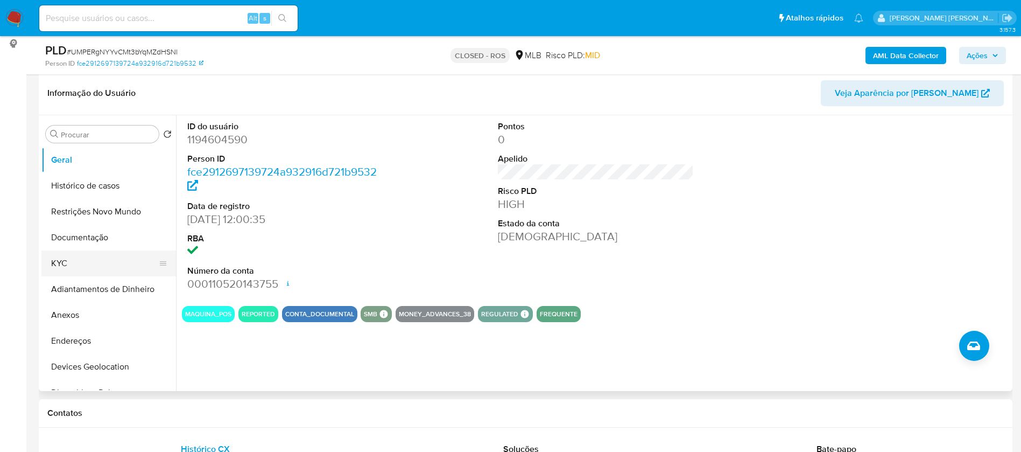
click at [50, 258] on button "KYC" at bounding box center [104, 263] width 126 height 26
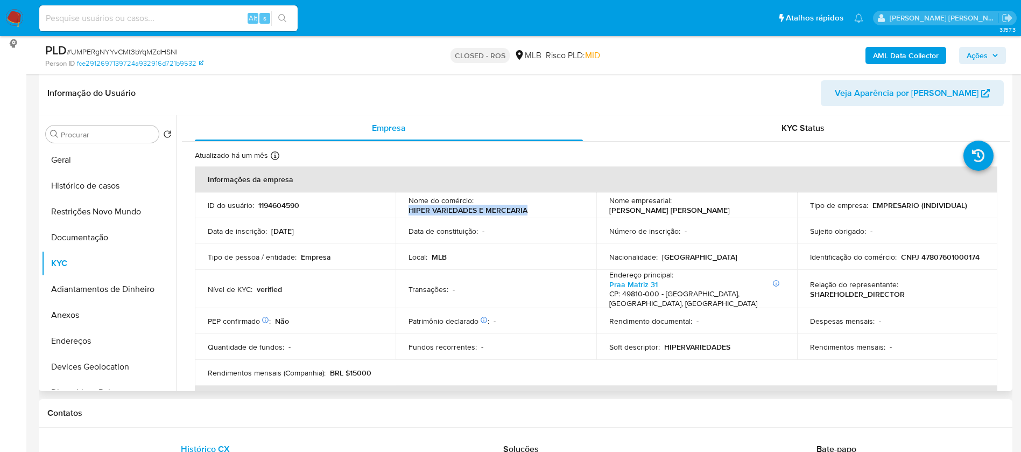
drag, startPoint x: 527, startPoint y: 209, endPoint x: 406, endPoint y: 209, distance: 120.6
click at [406, 209] on td "Nome do comércio : HIPER VARIEDADES E MERCEARIA" at bounding box center [496, 205] width 201 height 26
copy p "HIPER VARIEDADES E MERCEARIA"
drag, startPoint x: 760, startPoint y: 207, endPoint x: 674, endPoint y: 205, distance: 86.2
click at [674, 205] on p "MARIA TAIS SILVA FARIAS" at bounding box center [669, 210] width 121 height 10
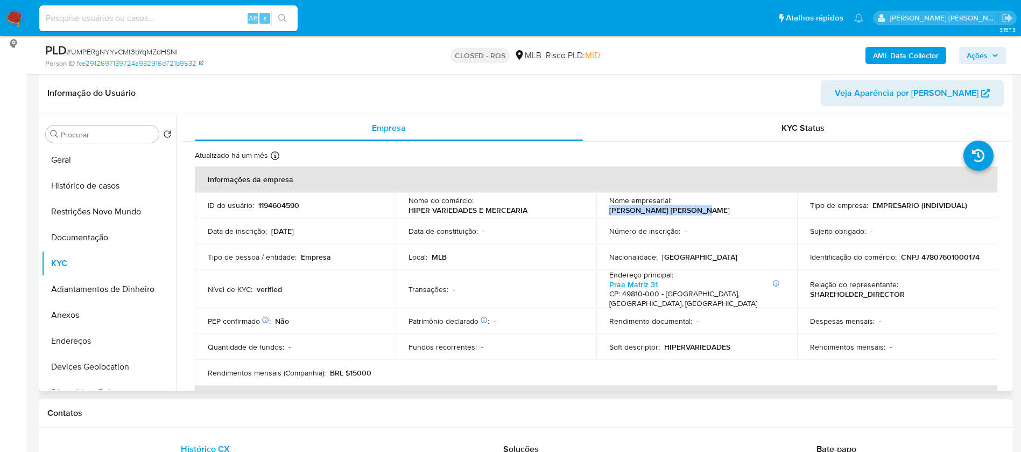
copy p "MARIA TAIS SILVA FARIAS"
click at [80, 21] on input at bounding box center [168, 18] width 258 height 14
paste input "m6cWLERxK4CFFoJLvBaWNrVN"
type input "m6cWLERxK4CFFoJLvBaWNrVN"
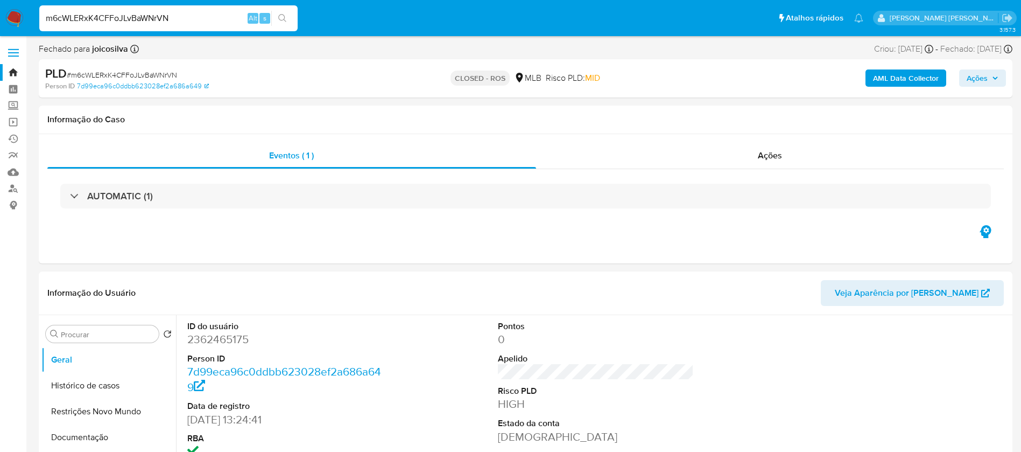
select select "10"
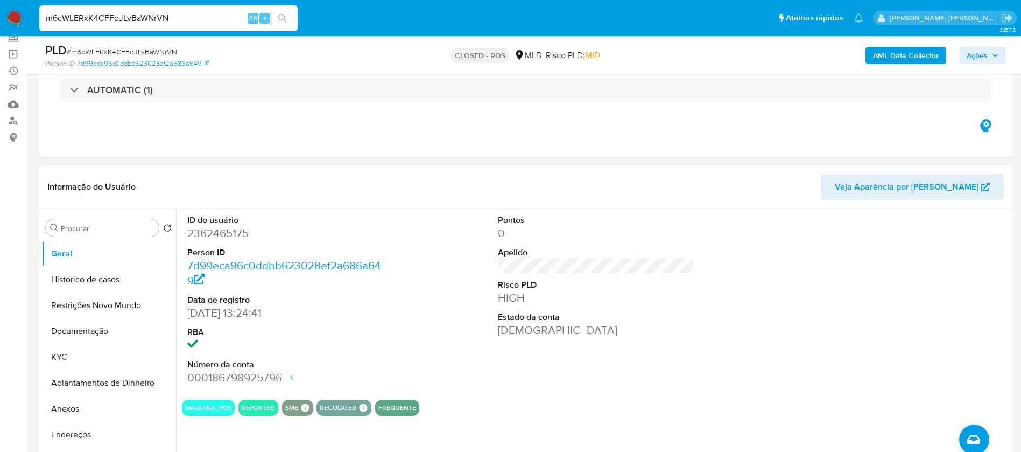
scroll to position [161, 0]
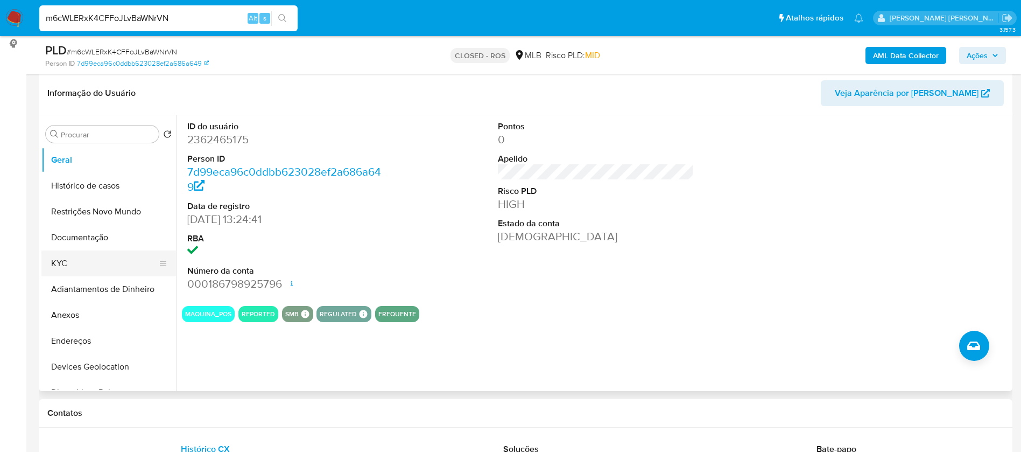
click at [74, 257] on button "KYC" at bounding box center [104, 263] width 126 height 26
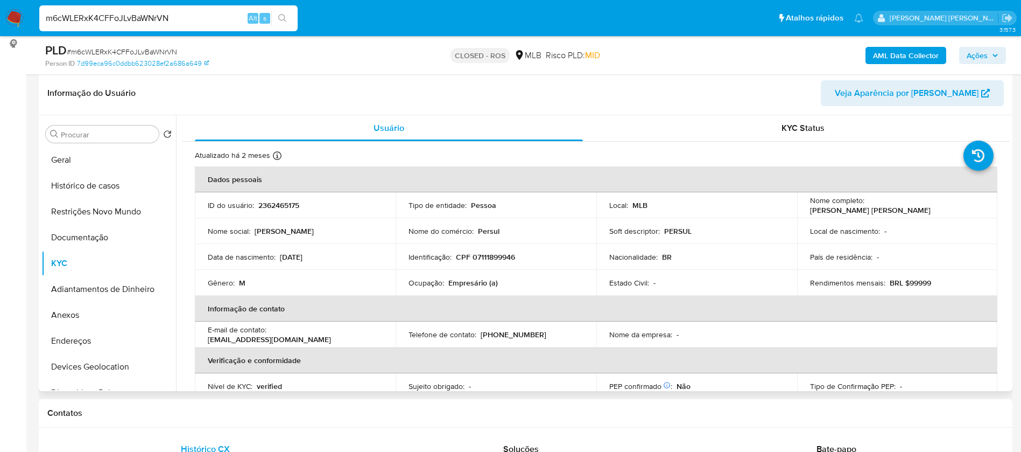
drag, startPoint x: 922, startPoint y: 211, endPoint x: 804, endPoint y: 208, distance: 117.9
click at [804, 208] on td "Nome completo : Erickson Henrique Krever Cordero" at bounding box center [897, 205] width 201 height 26
copy p "Erickson Henrique Krever Cordero"
drag, startPoint x: 191, startPoint y: 25, endPoint x: 37, endPoint y: 21, distance: 153.4
click at [37, 21] on li "m6cWLERxK4CFFoJLvBaWNrVN Alt s" at bounding box center [169, 17] width 264 height 27
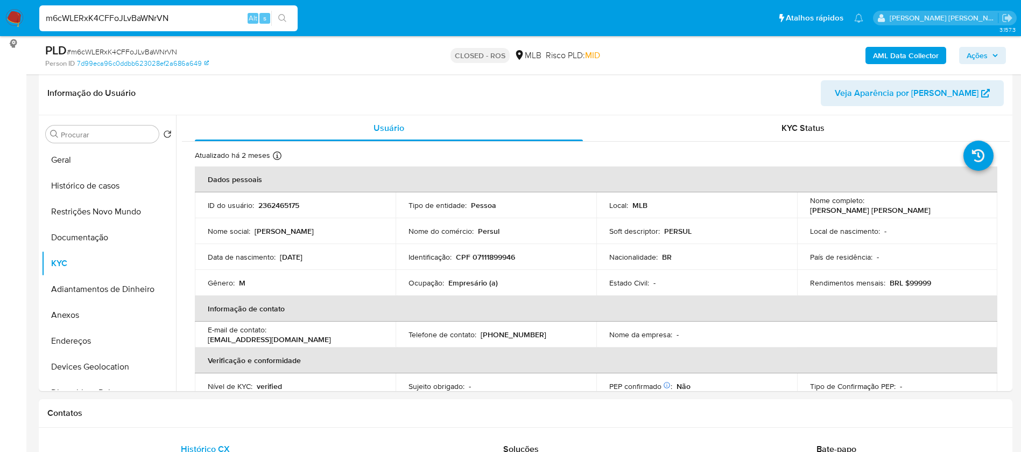
paste input "vgeHmsJytecowjrP4Md3fQAy"
type input "vgeHmsJytecowjrP4Md3fQAy"
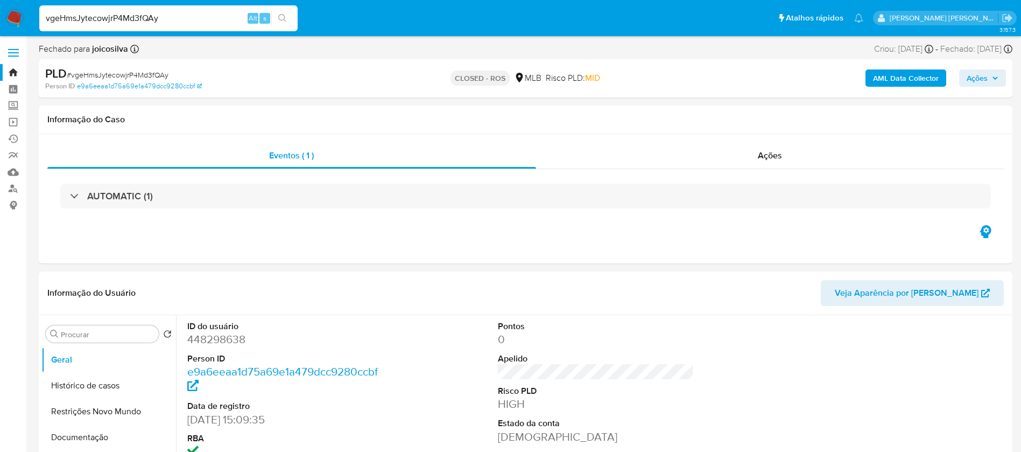
select select "10"
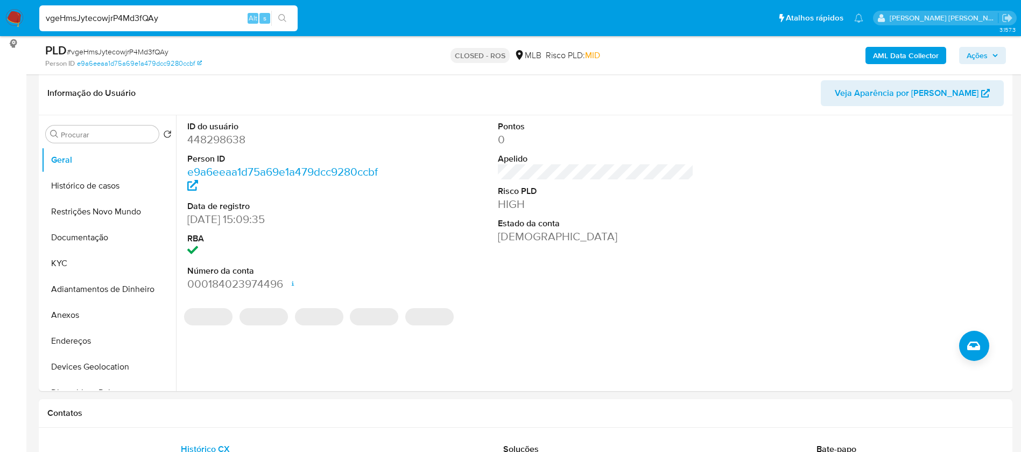
scroll to position [323, 0]
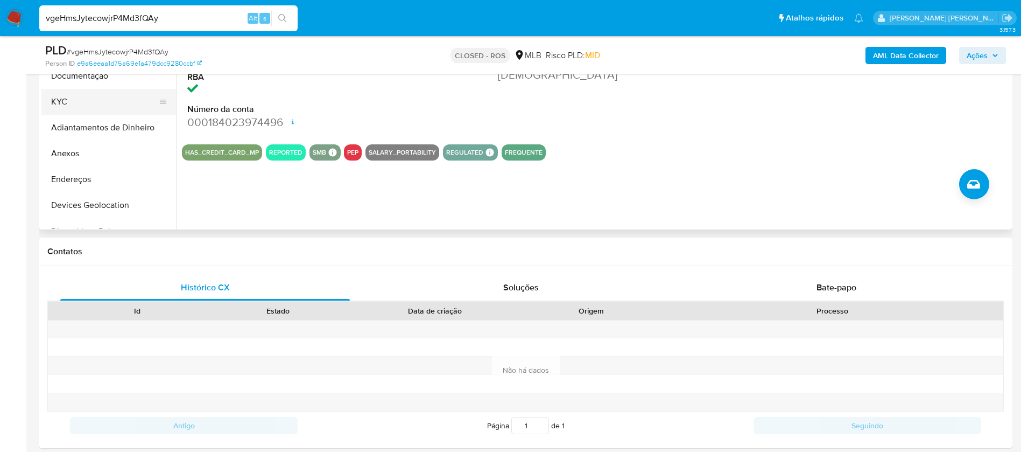
click at [61, 103] on button "KYC" at bounding box center [104, 102] width 126 height 26
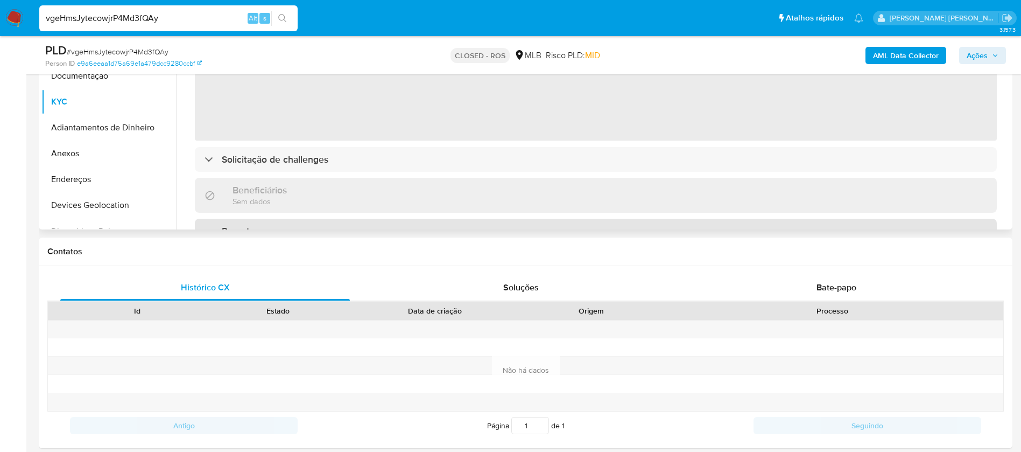
scroll to position [242, 0]
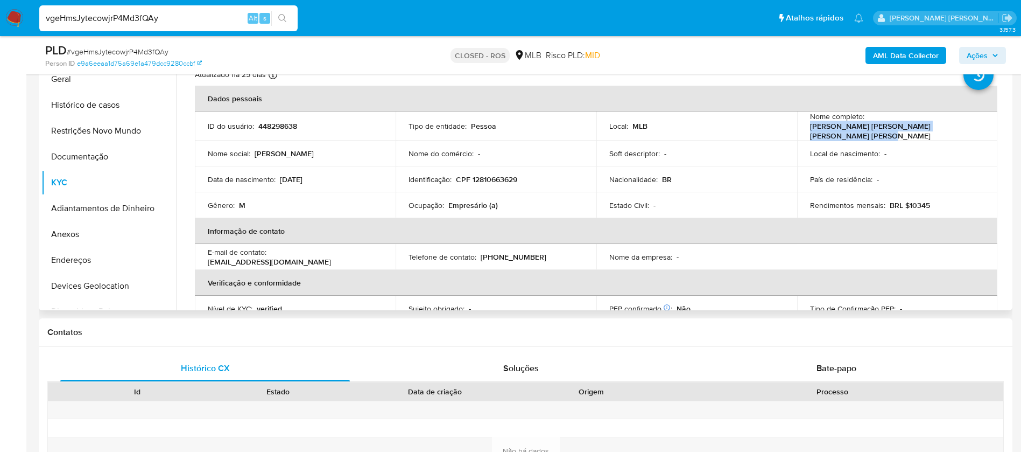
drag, startPoint x: 834, startPoint y: 136, endPoint x: 807, endPoint y: 130, distance: 27.4
click at [810, 130] on p "Igor Alexsander Hendrick Fonseca Rezende Pereira" at bounding box center [895, 130] width 171 height 19
copy p "Igor Alexsander Hendrick Fonseca Rezende Pereira"
click at [223, 14] on input "vgeHmsJytecowjrP4Md3fQAy" at bounding box center [168, 18] width 258 height 14
click at [223, 15] on input "vgeHmsJytecowjrP4Md3fQAy" at bounding box center [168, 18] width 258 height 14
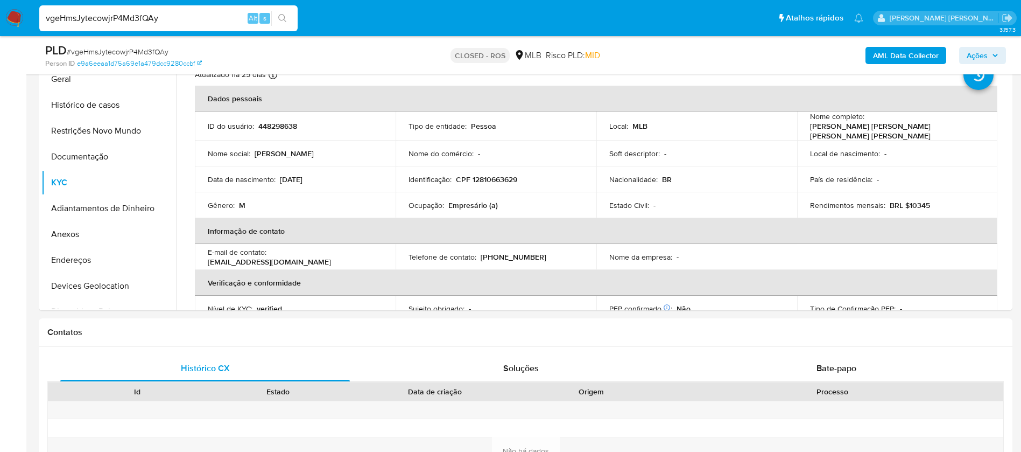
click at [223, 15] on input "vgeHmsJytecowjrP4Md3fQAy" at bounding box center [168, 18] width 258 height 14
paste input "HePbR7kXNn9Q86LIqewXMMdX"
type input "HePbR7kXNn9Q86LIqewXMMdX"
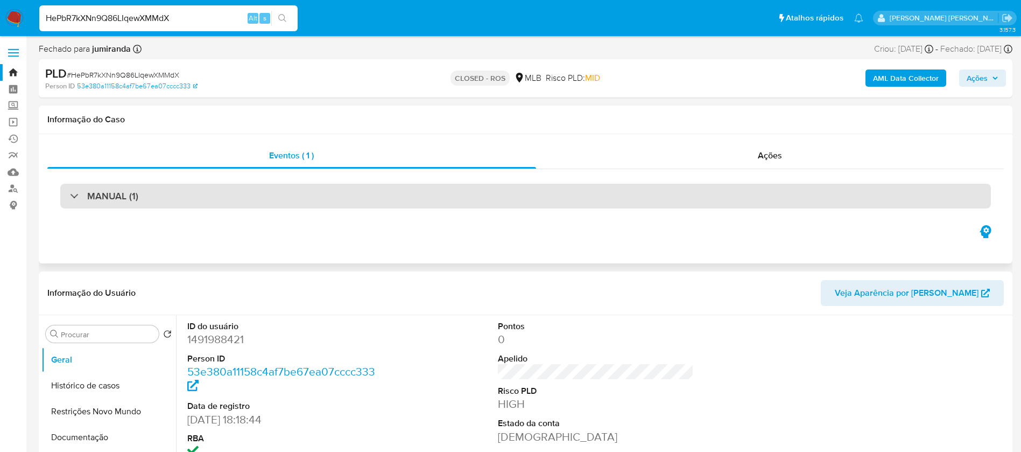
scroll to position [161, 0]
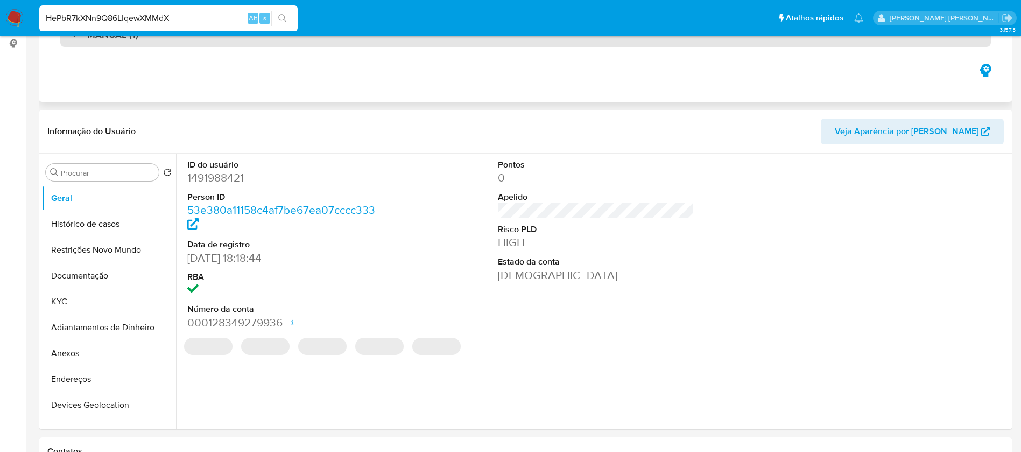
select select "10"
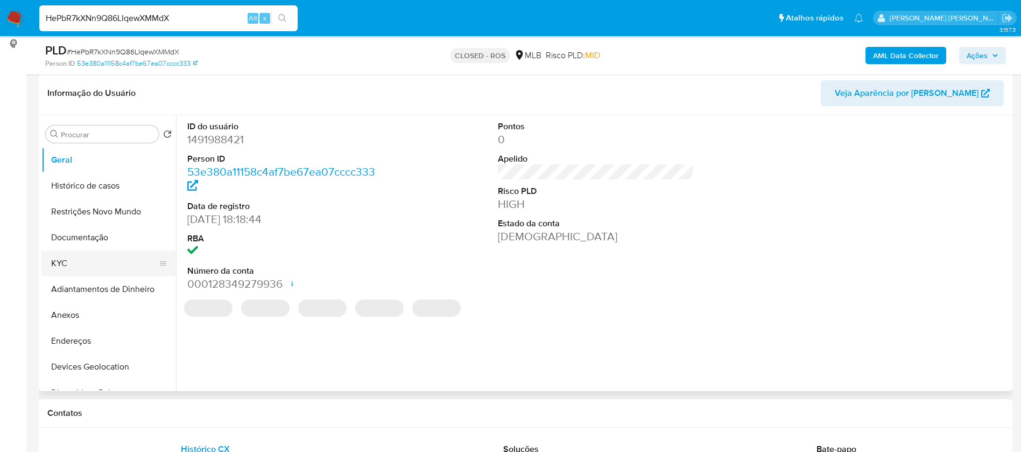
click at [88, 259] on button "KYC" at bounding box center [104, 263] width 126 height 26
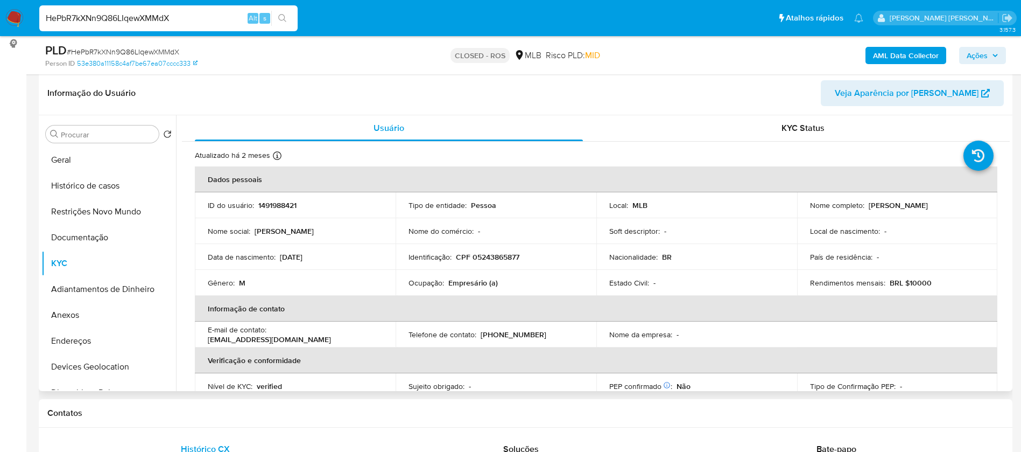
drag, startPoint x: 926, startPoint y: 208, endPoint x: 866, endPoint y: 206, distance: 59.8
click at [866, 206] on div "Nome completo : Alcides Marques" at bounding box center [897, 205] width 175 height 10
copy p "Alcides Marques"
click at [183, 16] on input "HePbR7kXNn9Q86LIqewXMMdX" at bounding box center [168, 18] width 258 height 14
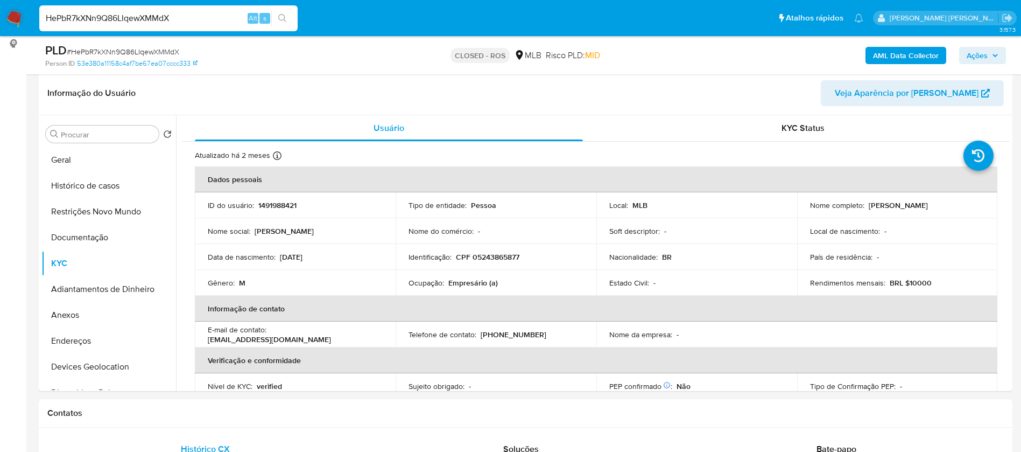
click at [183, 16] on input "HePbR7kXNn9Q86LIqewXMMdX" at bounding box center [168, 18] width 258 height 14
paste input "aIshVHevcEyGazsvbi7xJhk"
type input "HaIshVHevcEyGazsvbi7xJhk"
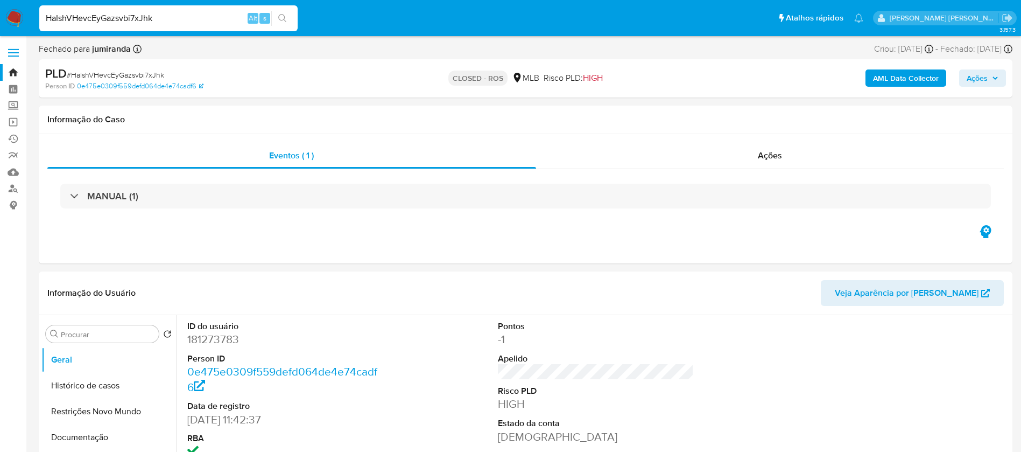
scroll to position [161, 0]
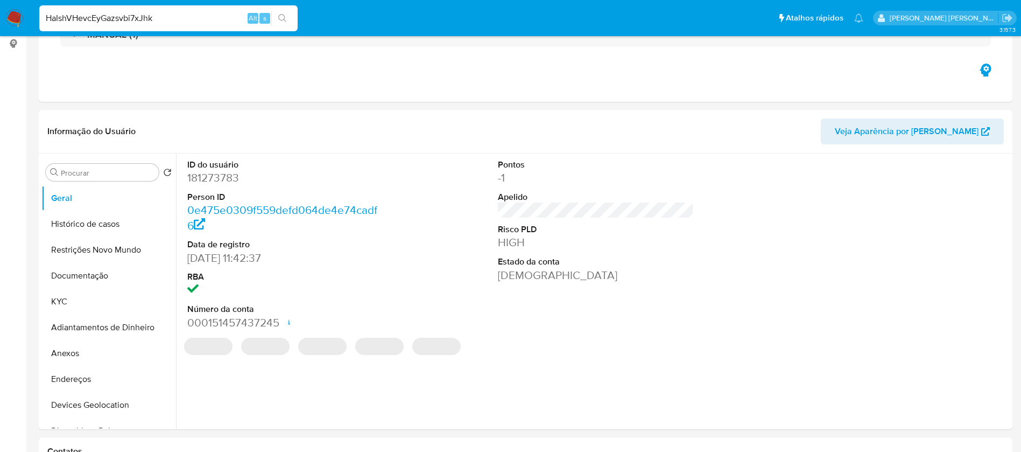
select select "10"
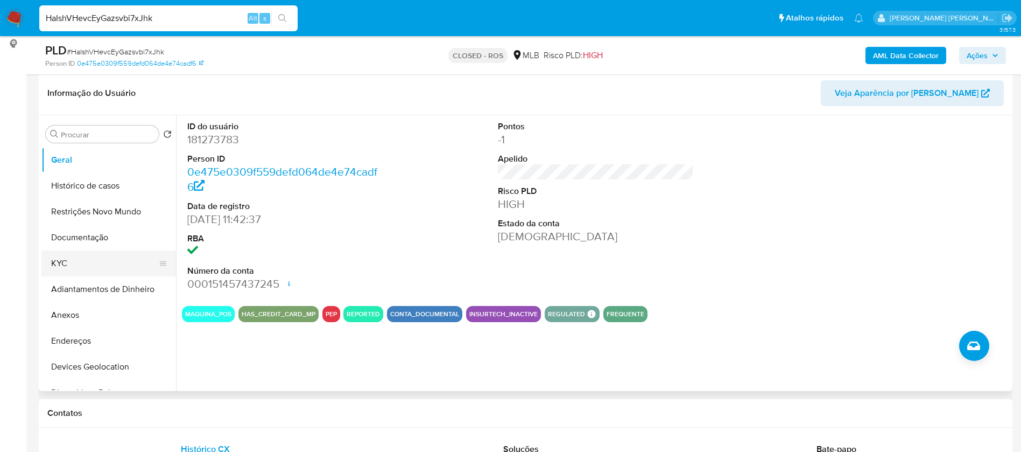
click at [80, 257] on button "KYC" at bounding box center [104, 263] width 126 height 26
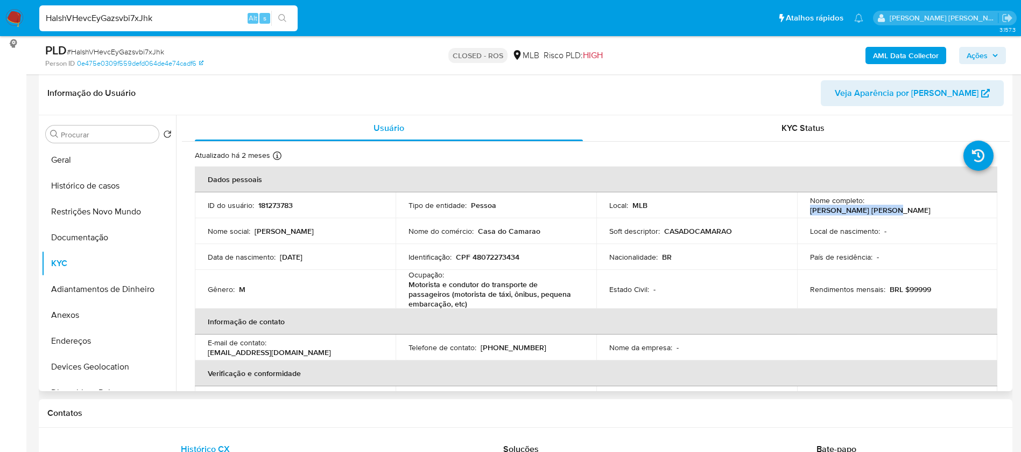
drag, startPoint x: 944, startPoint y: 207, endPoint x: 866, endPoint y: 205, distance: 78.1
click at [866, 205] on p "Renato de Sousa Couto" at bounding box center [870, 210] width 121 height 10
copy p "Renato de Sousa Couto"
click at [151, 24] on input "HaIshVHevcEyGazsvbi7xJhk" at bounding box center [168, 18] width 258 height 14
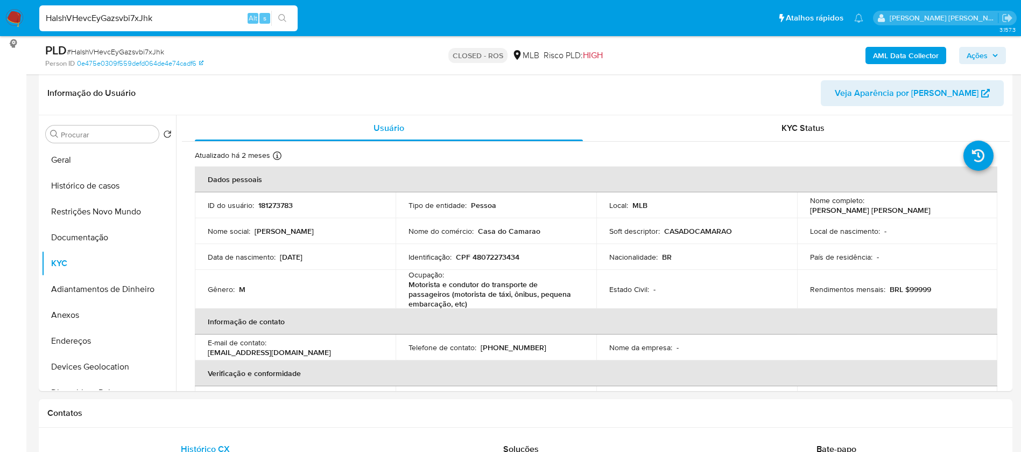
click at [151, 24] on input "HaIshVHevcEyGazsvbi7xJhk" at bounding box center [168, 18] width 258 height 14
paste input "wJ9X8w25kqnEOwZq1VAse1QB"
type input "wJ9X8w25kqnEOwZq1VAse1QB"
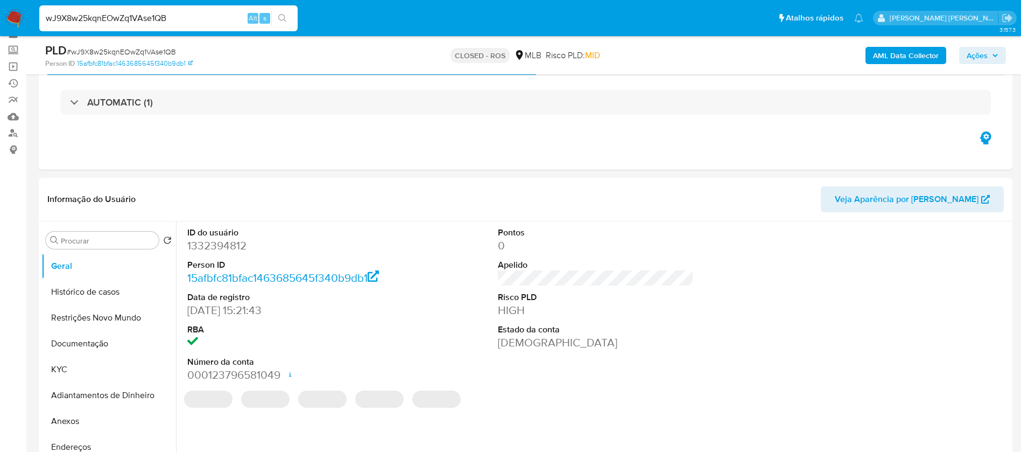
scroll to position [81, 0]
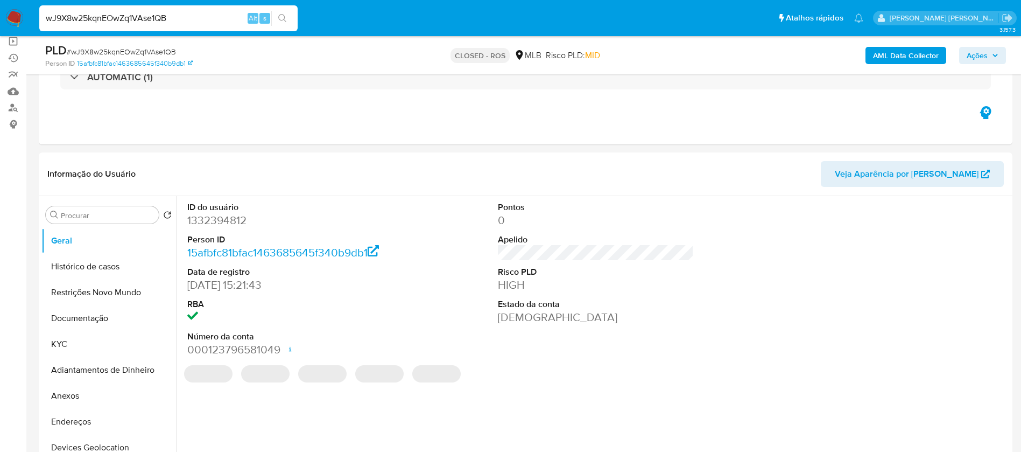
select select "10"
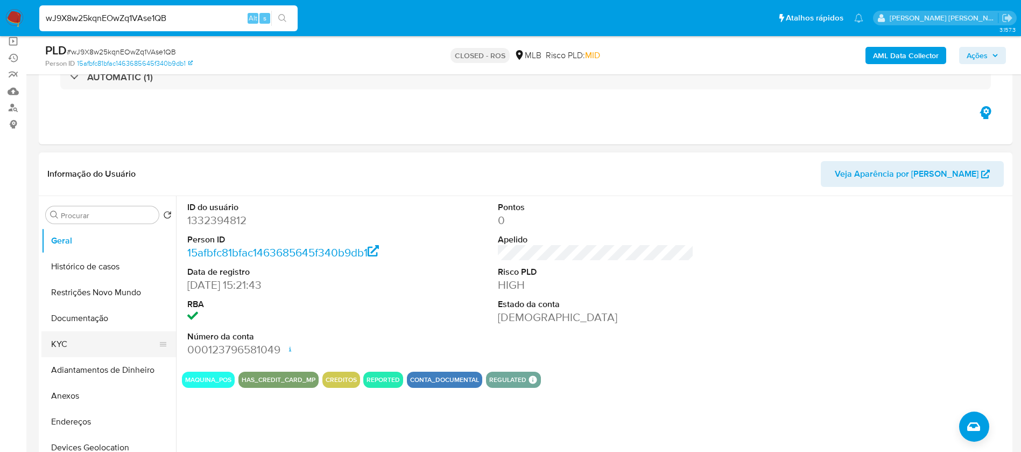
click at [84, 339] on button "KYC" at bounding box center [104, 344] width 126 height 26
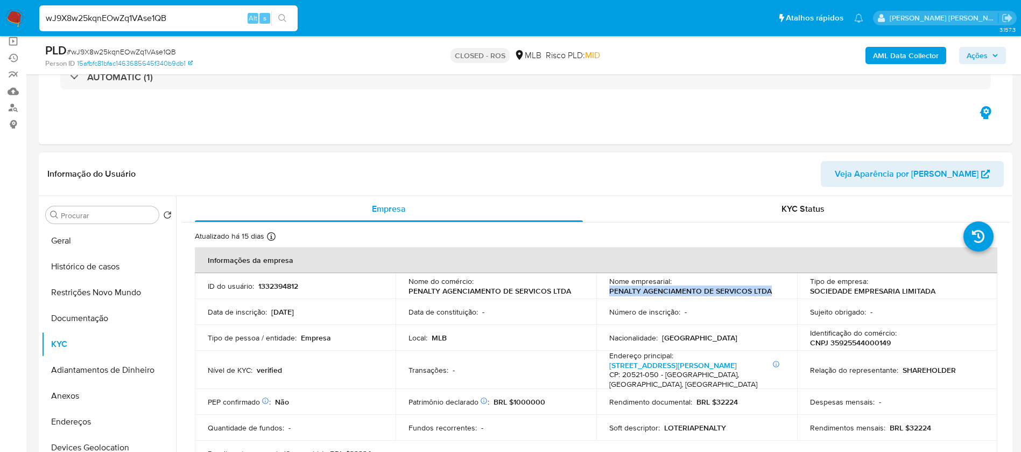
drag, startPoint x: 767, startPoint y: 290, endPoint x: 608, endPoint y: 292, distance: 159.3
click at [609, 292] on p "PENALTY AGENCIAMENTO DE SERVICOS LTDA" at bounding box center [690, 291] width 163 height 10
copy p "PENALTY AGENCIAMENTO DE SERVICOS LTDA"
click at [206, 17] on input "wJ9X8w25kqnEOwZq1VAse1QB" at bounding box center [168, 18] width 258 height 14
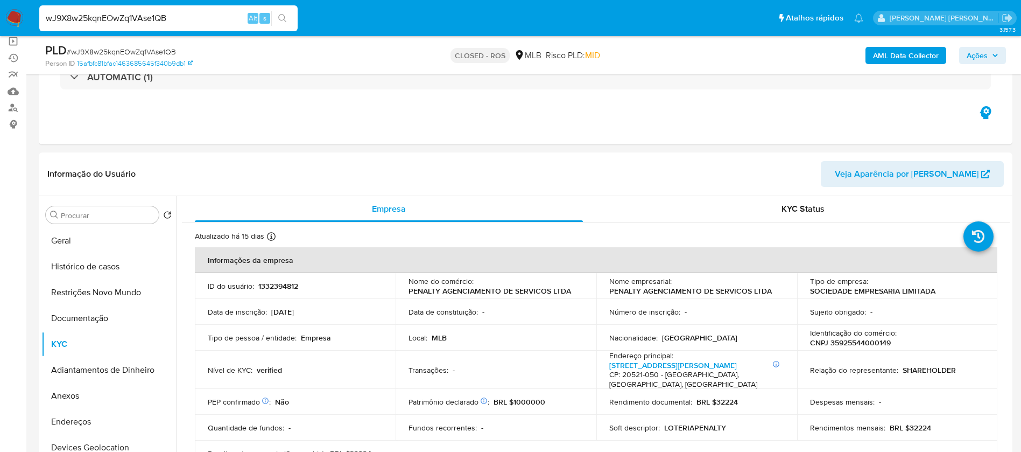
click at [206, 17] on input "wJ9X8w25kqnEOwZq1VAse1QB" at bounding box center [168, 18] width 258 height 14
paste input "xS2J48uCETAiF9gUv7oNYauU"
type input "xS2J48uCETAiF9gUv7oNYauU"
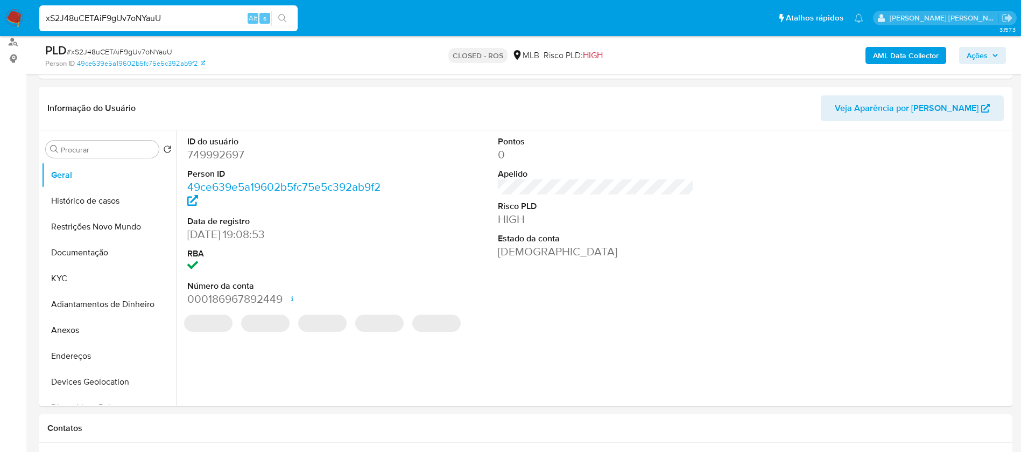
scroll to position [161, 0]
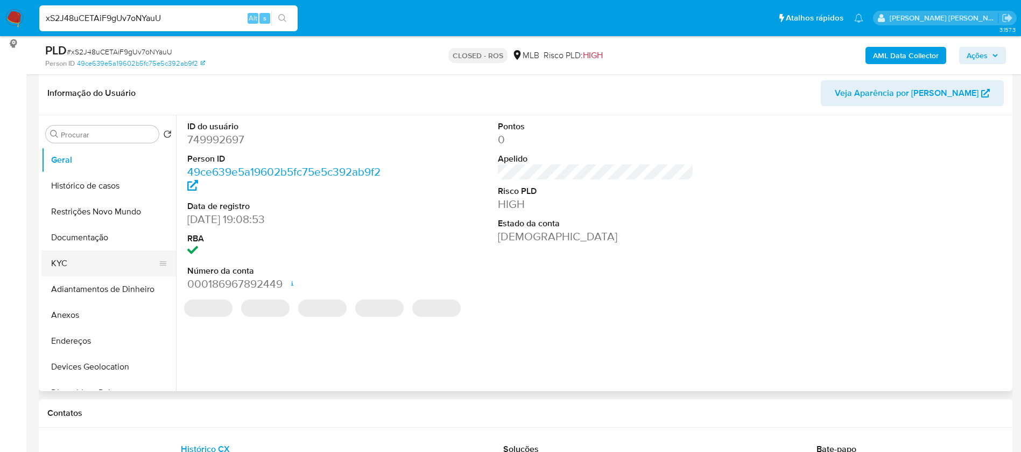
select select "10"
click at [86, 257] on button "KYC" at bounding box center [104, 263] width 126 height 26
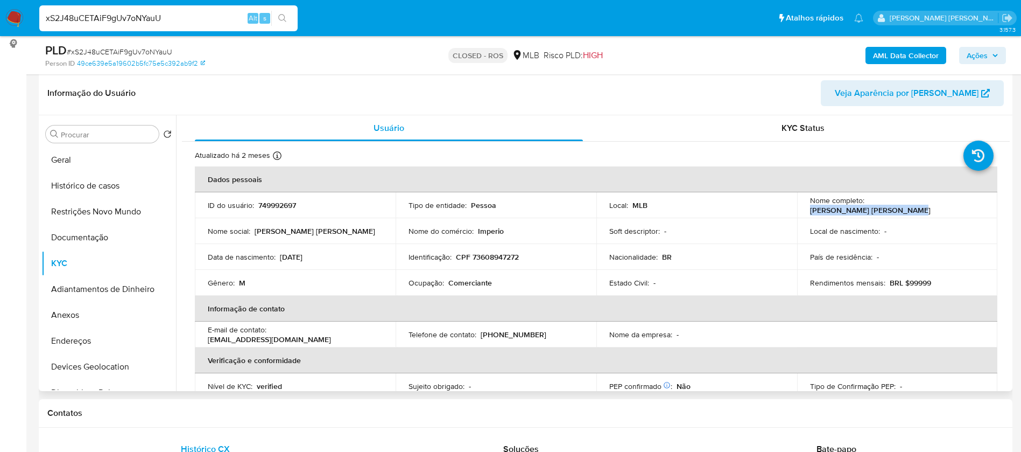
drag, startPoint x: 959, startPoint y: 202, endPoint x: 862, endPoint y: 201, distance: 96.9
click at [864, 201] on div "Nome completo : Eduardo Jose da Silva Neto" at bounding box center [897, 204] width 175 height 19
copy p "Eduardo Jose da Silva Neto"
